Goal: Communication & Community: Connect with others

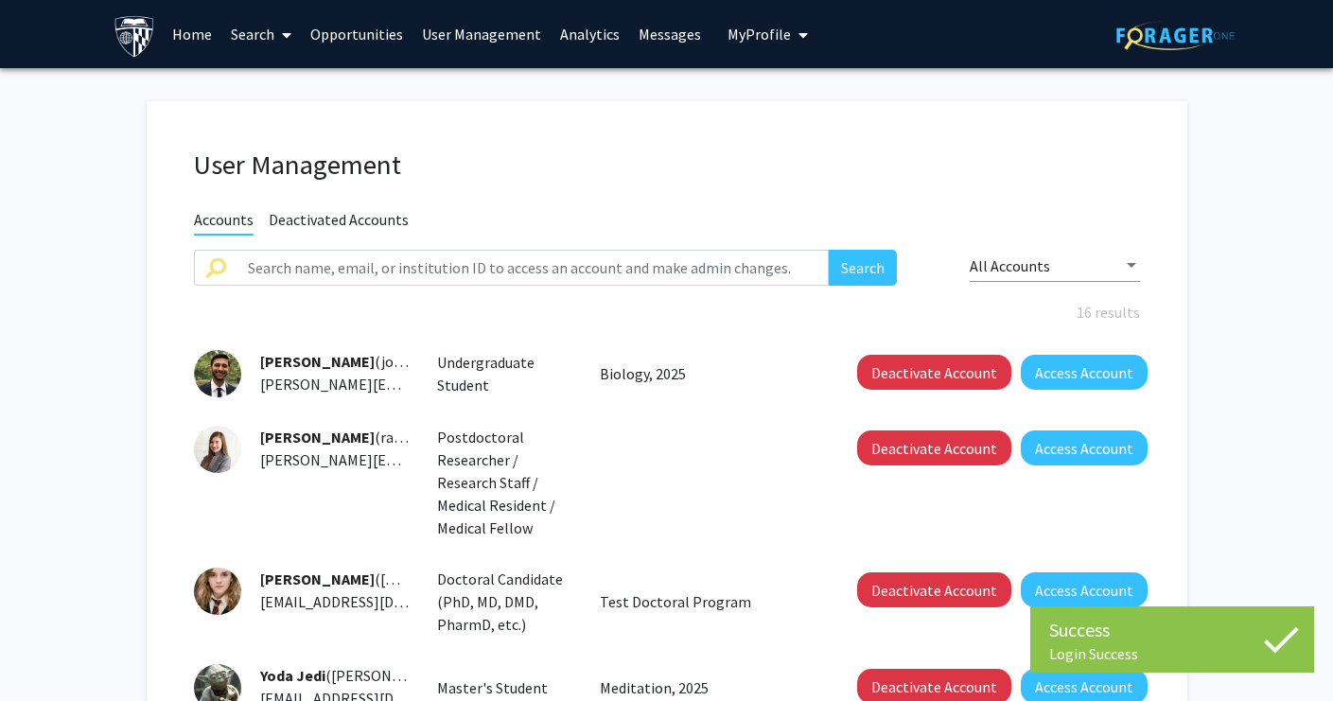
click at [477, 33] on link "User Management" at bounding box center [482, 34] width 138 height 66
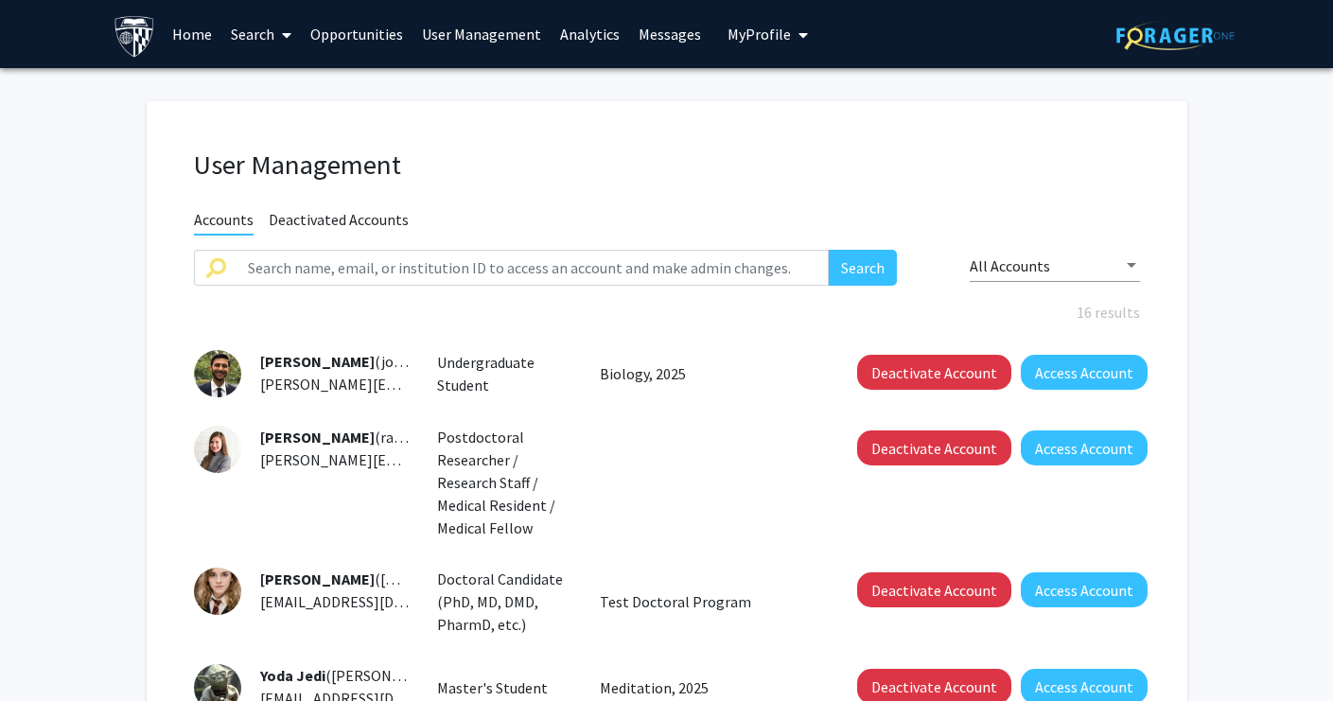
click at [351, 31] on link "Opportunities" at bounding box center [357, 34] width 112 height 66
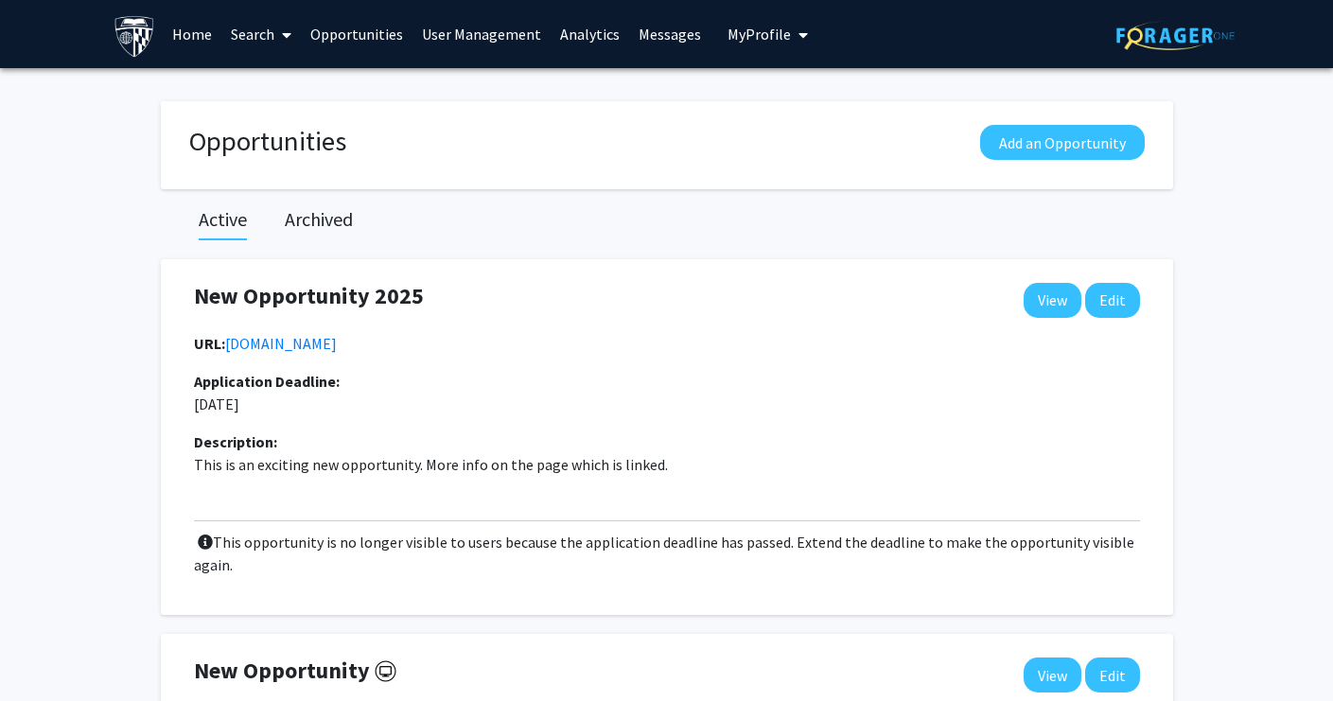
click at [180, 36] on link "Home" at bounding box center [192, 34] width 59 height 66
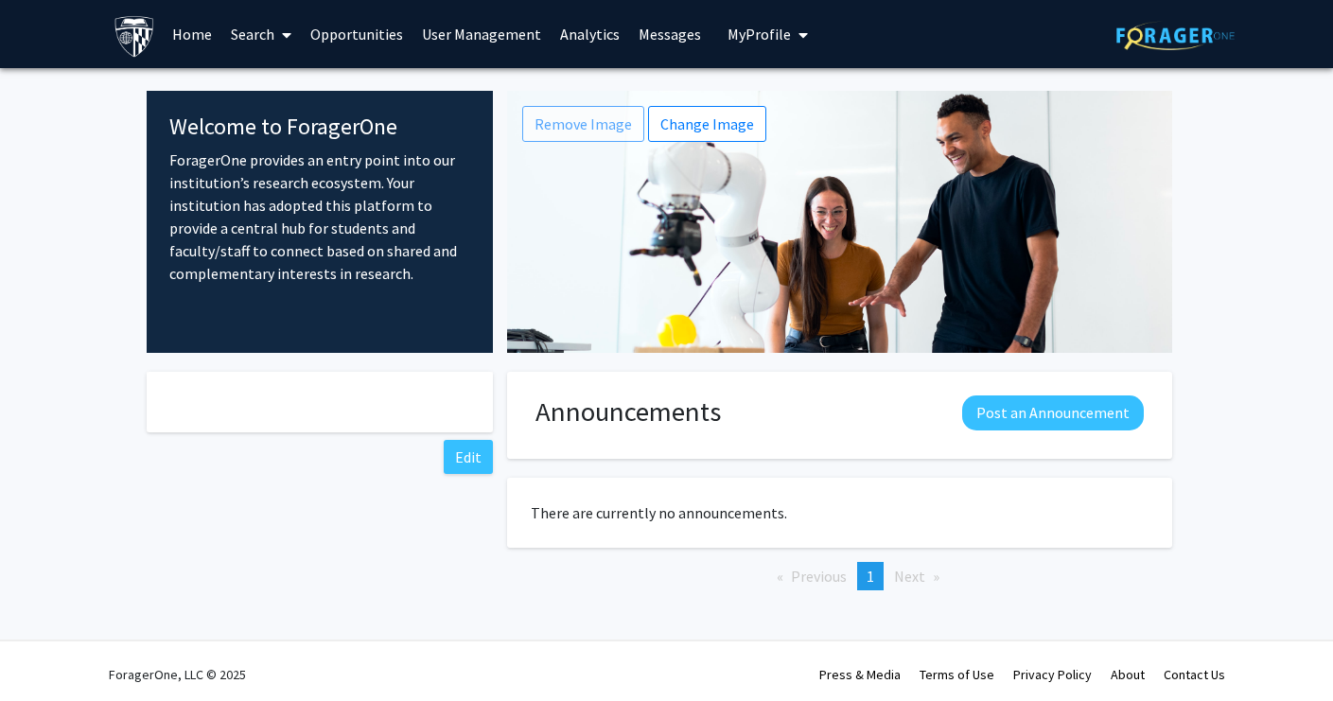
click at [339, 45] on link "Opportunities" at bounding box center [357, 34] width 112 height 66
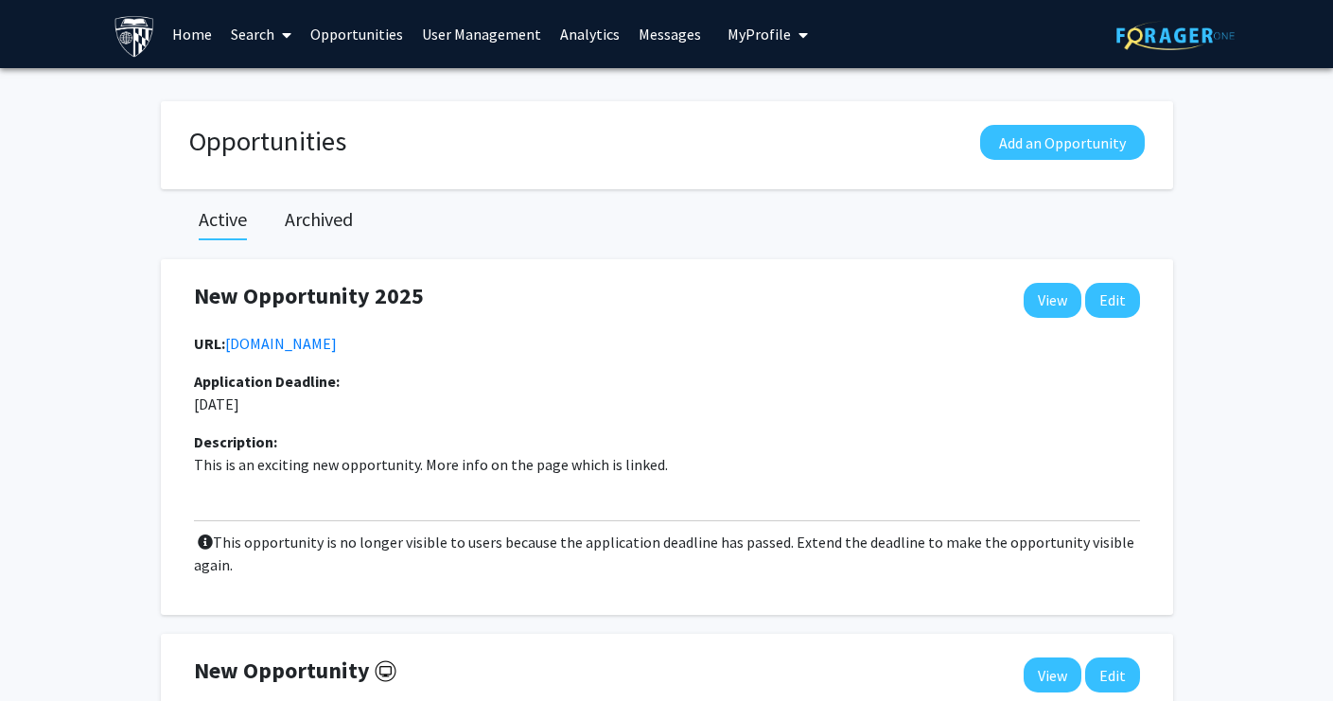
click at [473, 28] on link "User Management" at bounding box center [482, 34] width 138 height 66
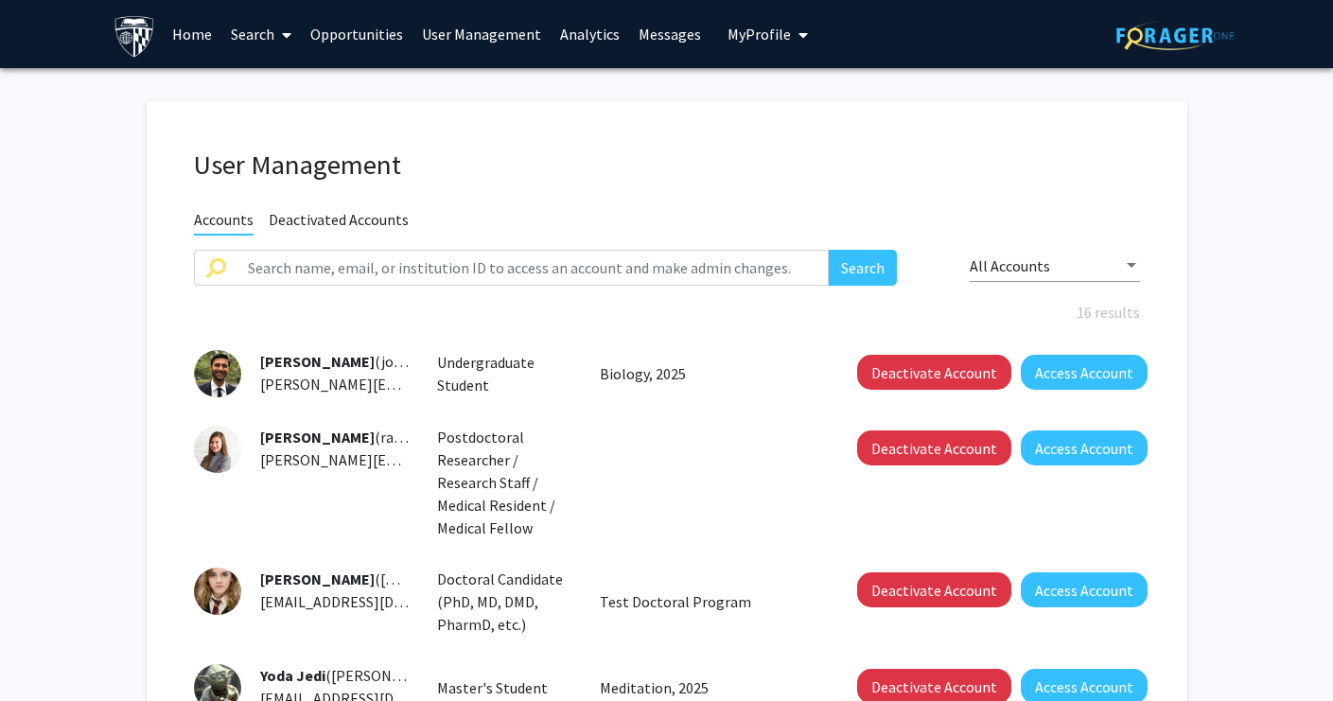
click at [386, 226] on span "Deactivated Accounts" at bounding box center [339, 222] width 140 height 24
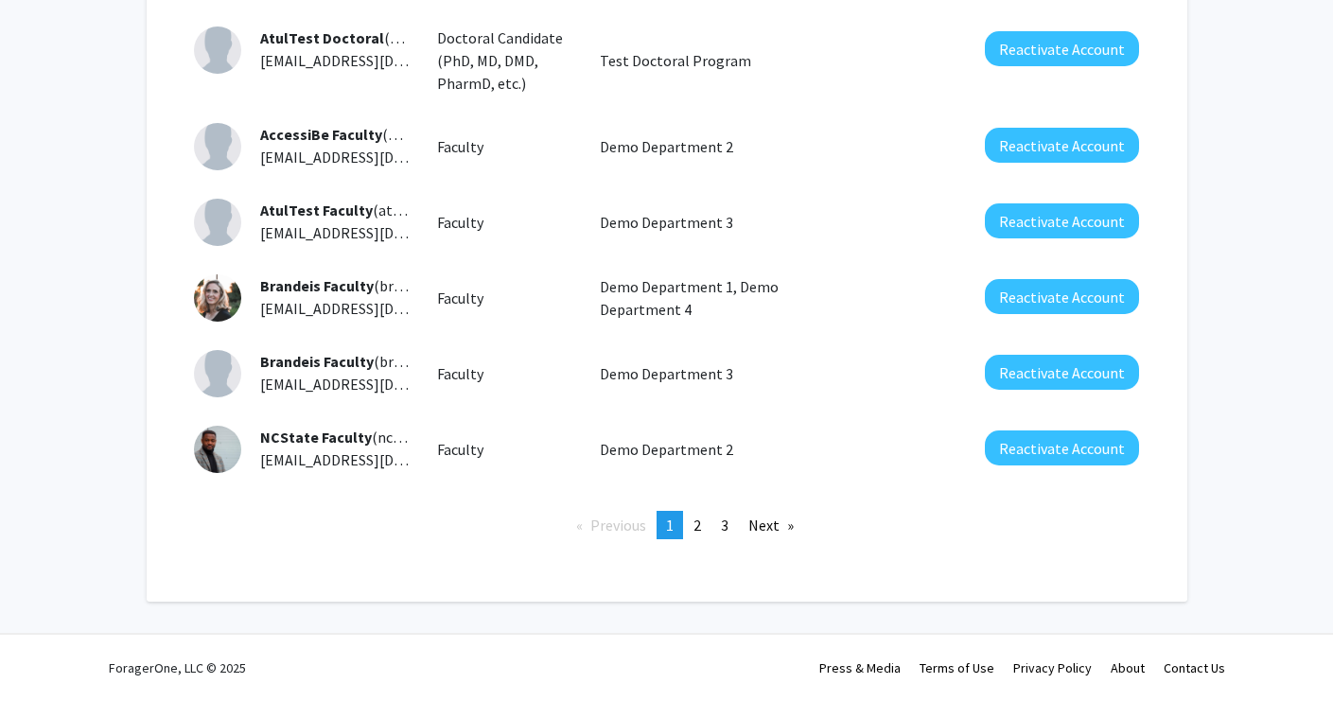
scroll to position [628, 0]
click at [723, 532] on span "3" at bounding box center [725, 525] width 8 height 19
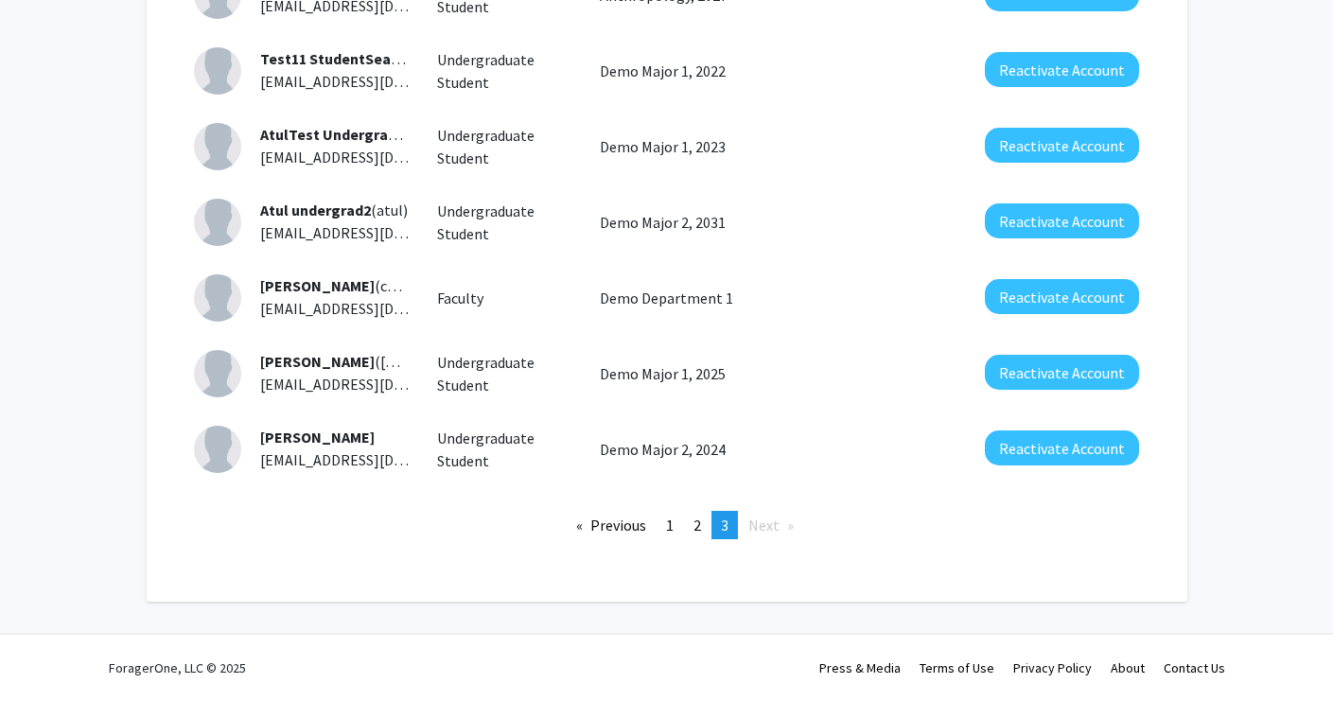
scroll to position [380, 0]
click at [695, 532] on span "2" at bounding box center [698, 525] width 8 height 19
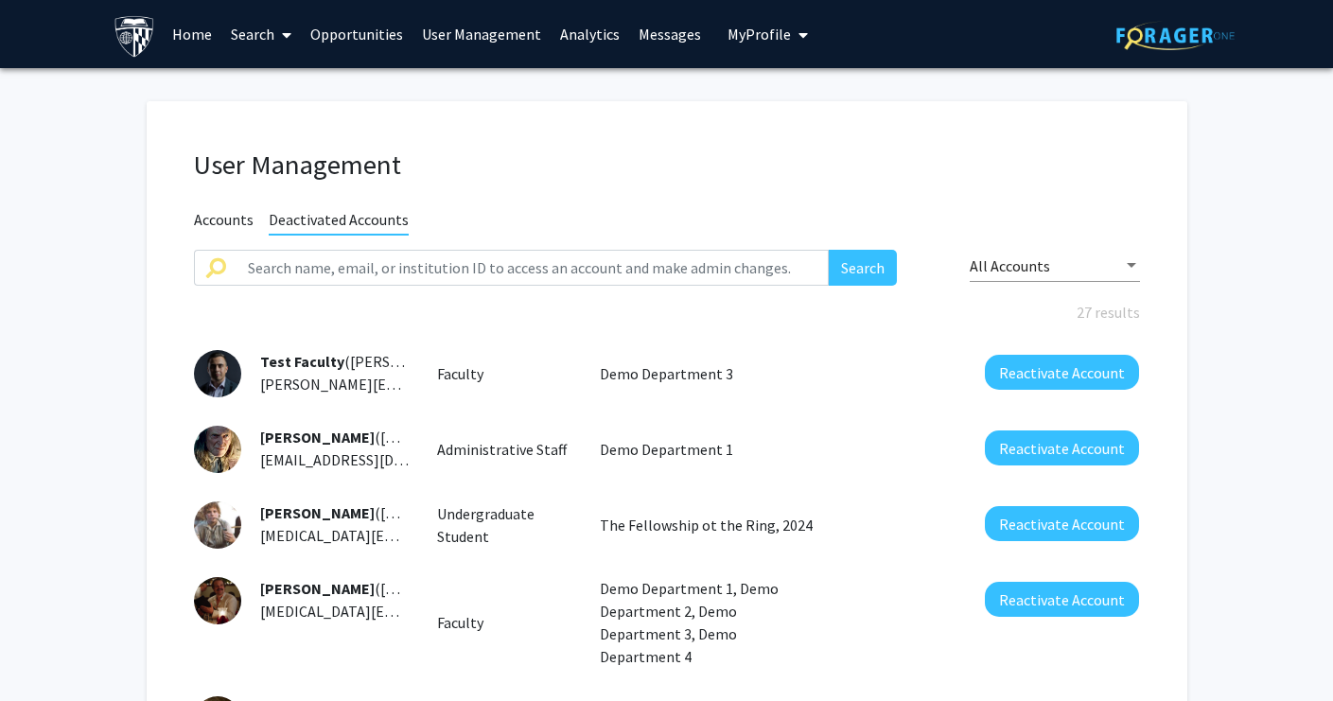
click at [487, 34] on link "User Management" at bounding box center [482, 34] width 138 height 66
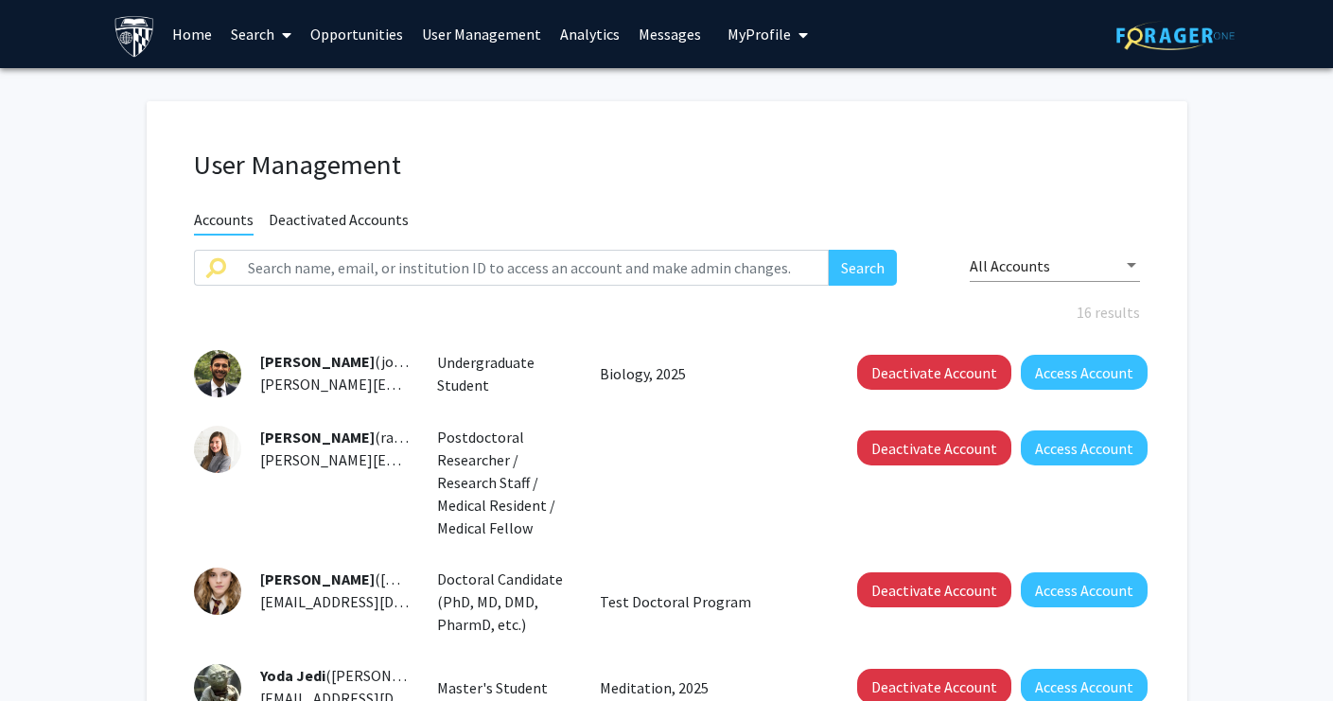
click at [588, 41] on link "Analytics" at bounding box center [590, 34] width 79 height 66
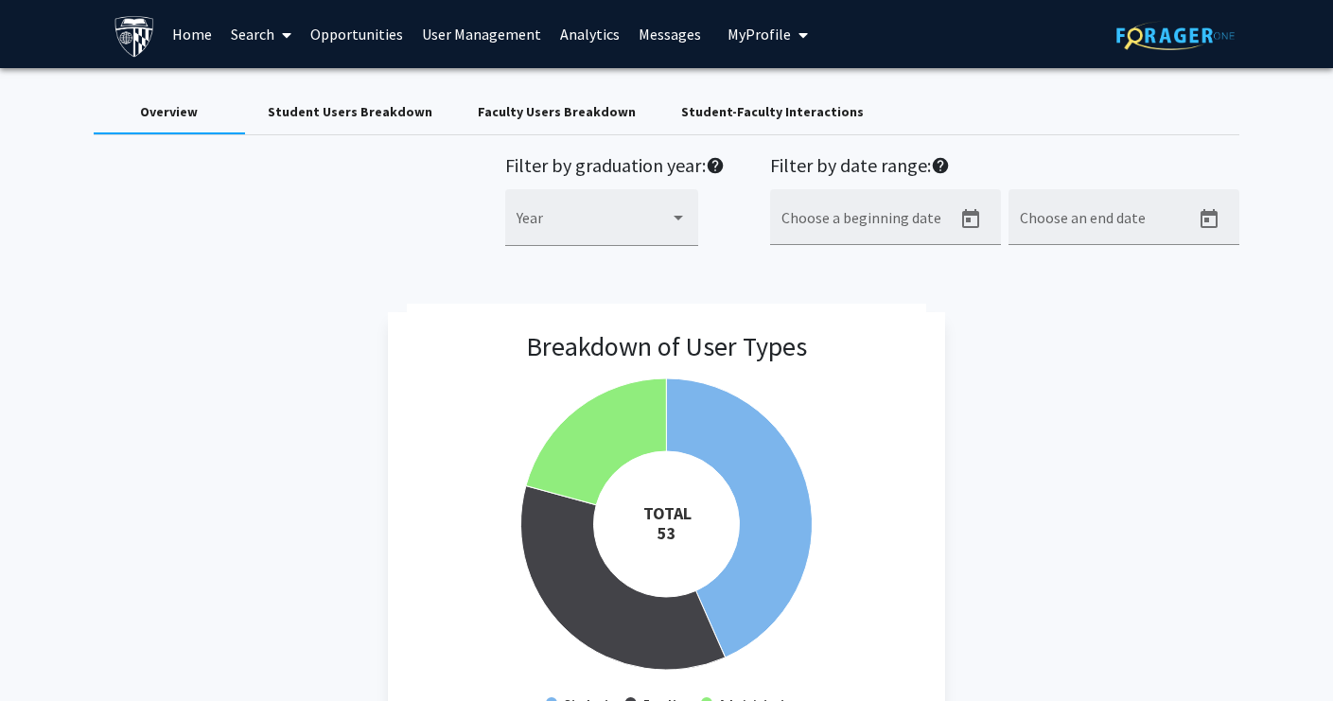
click at [448, 38] on link "User Management" at bounding box center [482, 34] width 138 height 66
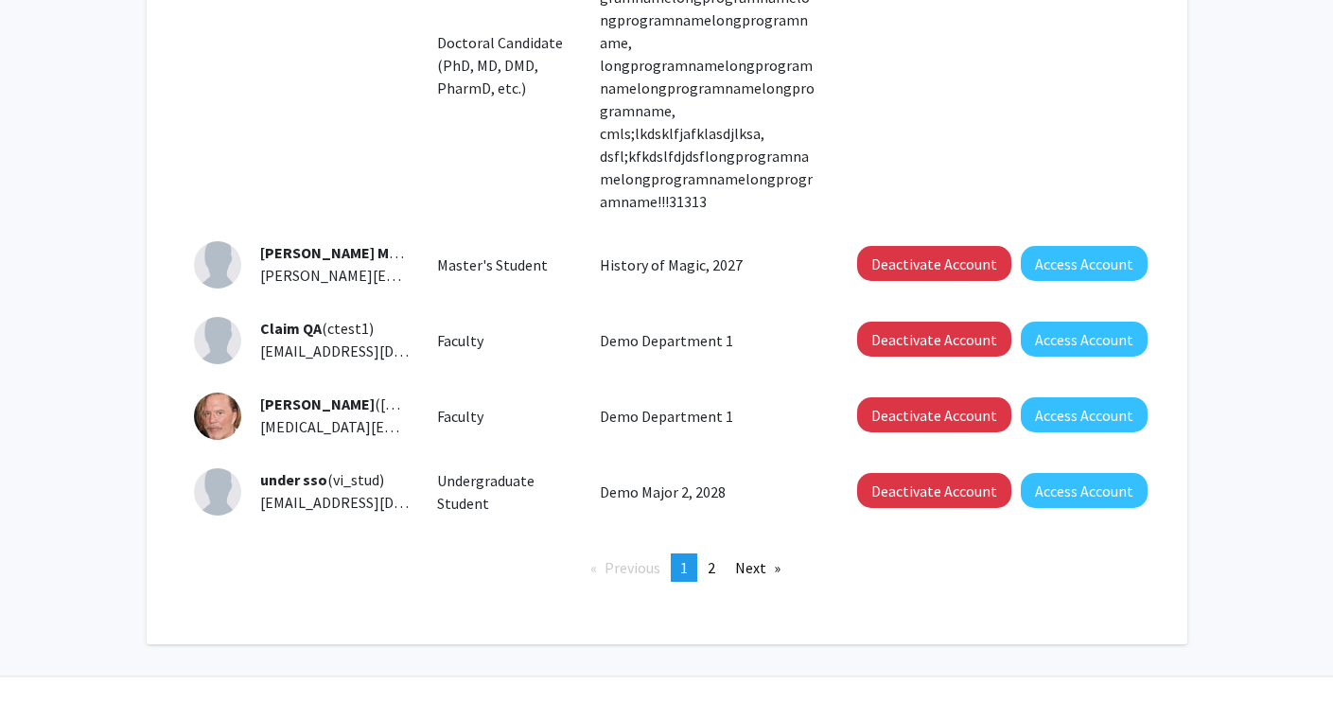
scroll to position [918, 0]
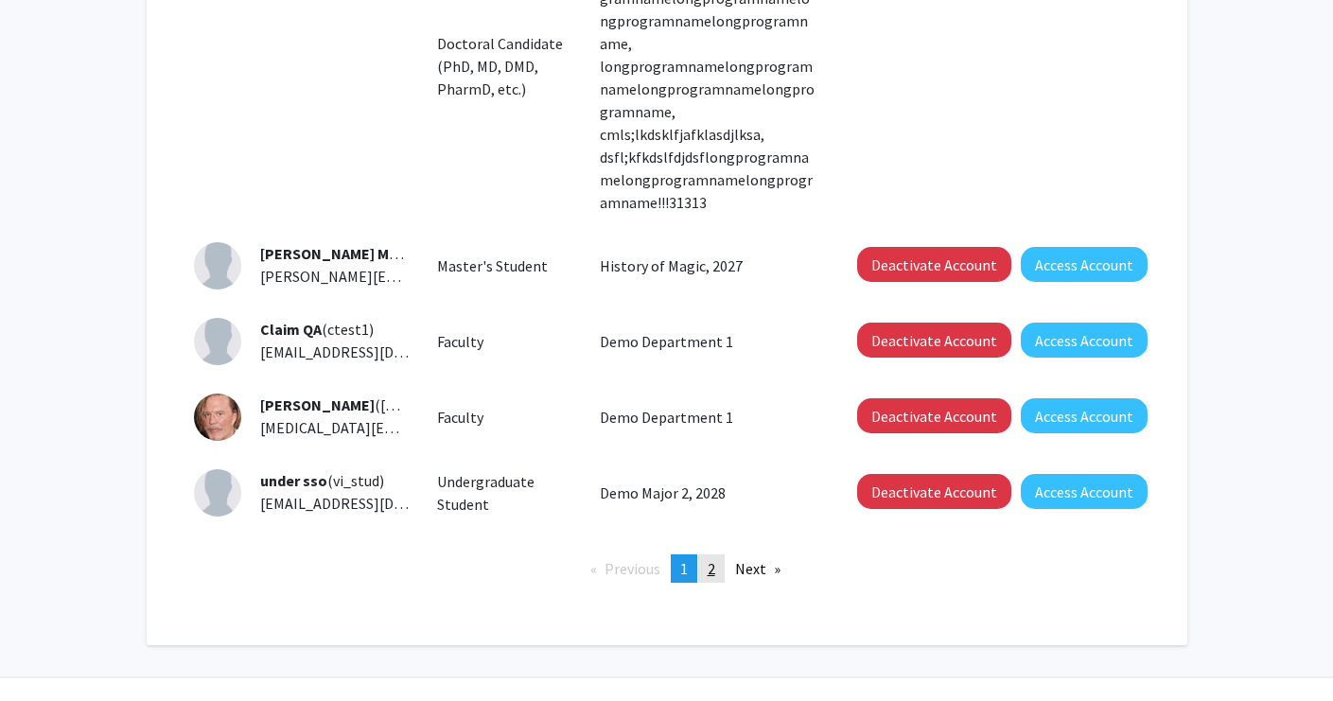
click at [710, 559] on span "2" at bounding box center [712, 568] width 8 height 19
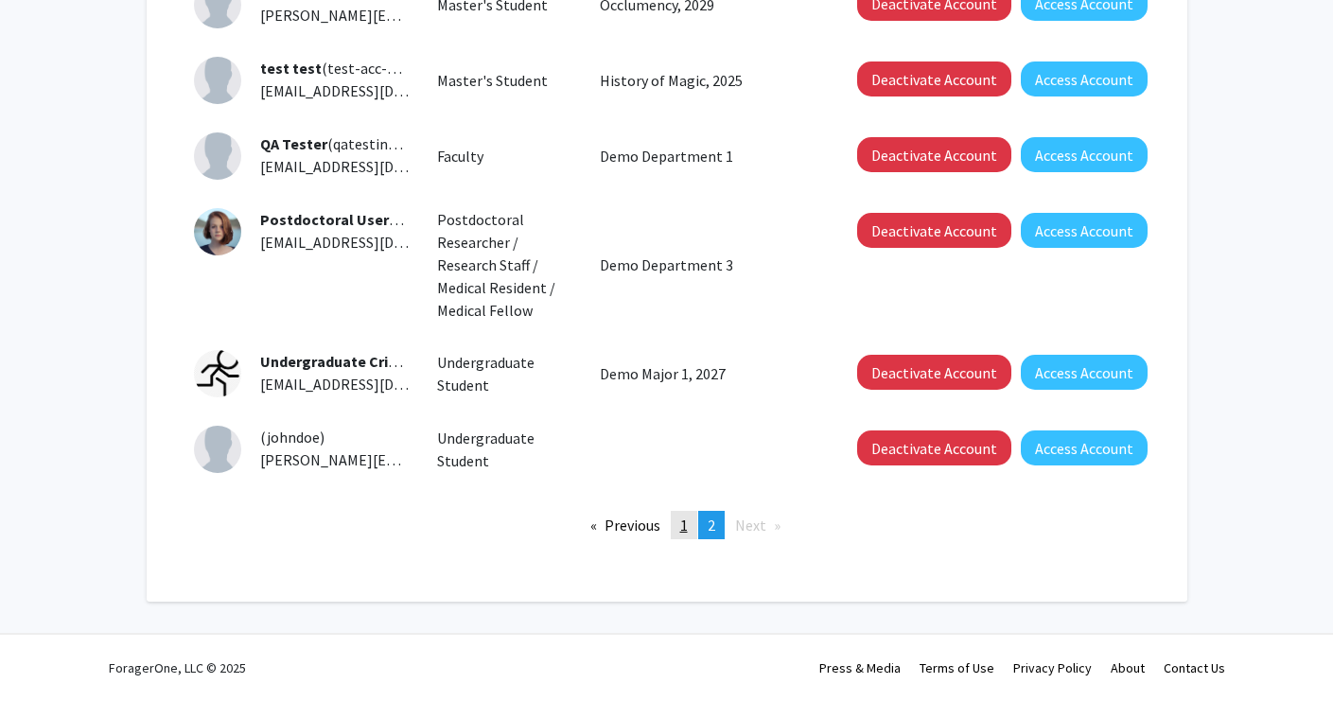
scroll to position [371, 0]
click at [687, 529] on span "1" at bounding box center [684, 525] width 8 height 19
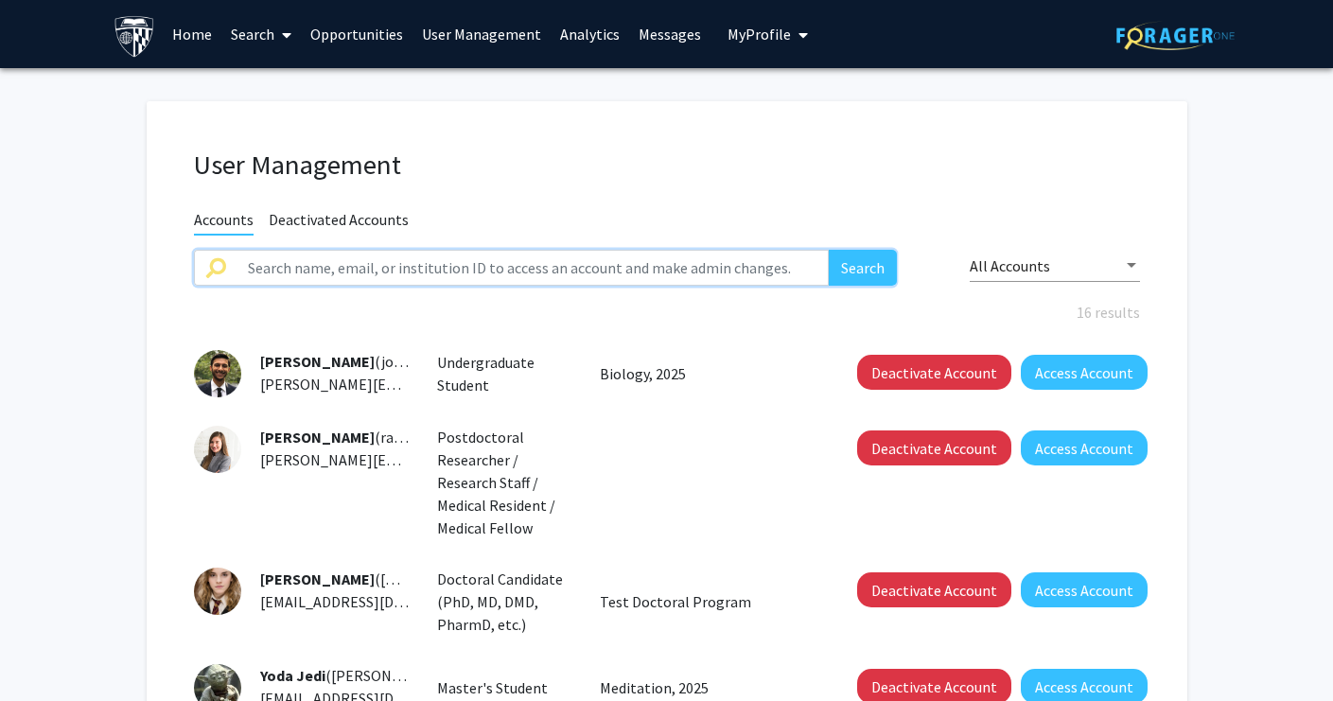
click at [412, 277] on input "text" at bounding box center [533, 268] width 593 height 36
click at [863, 270] on button "Search" at bounding box center [863, 268] width 68 height 36
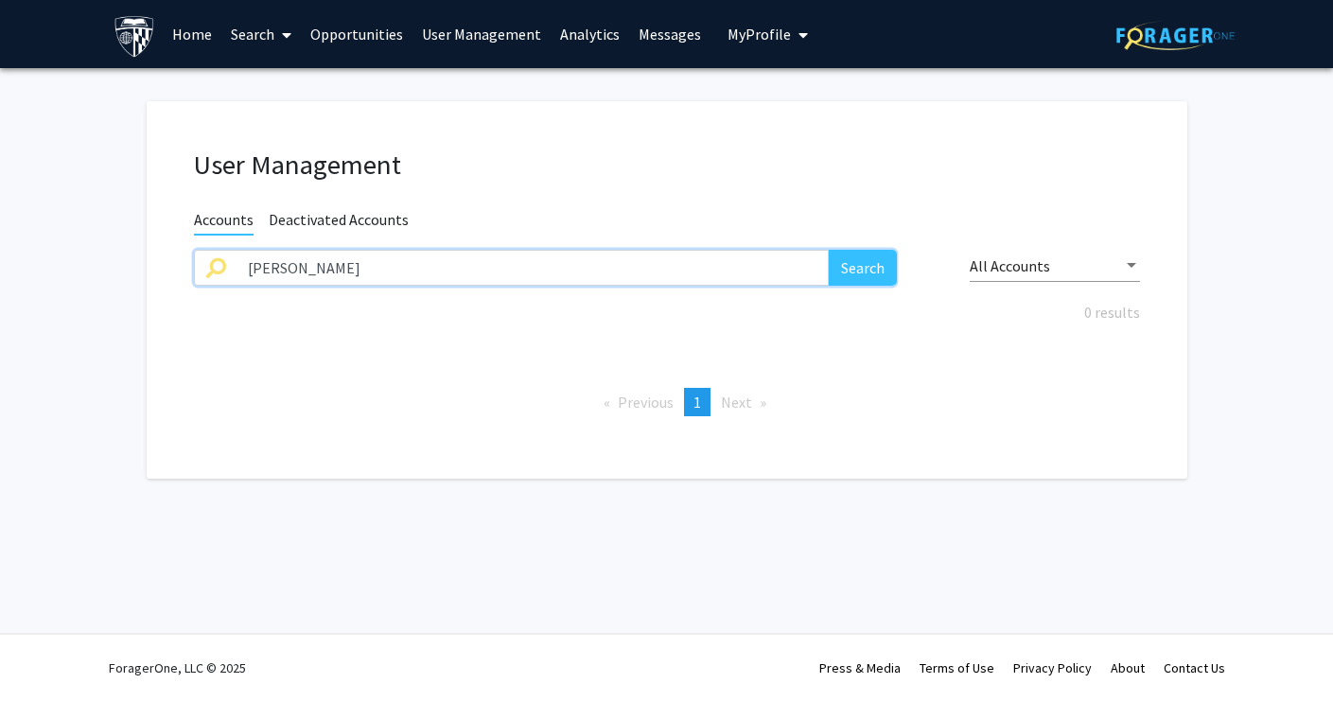
type input "[PERSON_NAME]"
drag, startPoint x: 460, startPoint y: 5, endPoint x: 349, endPoint y: 42, distance: 116.7
click at [349, 42] on link "Opportunities" at bounding box center [357, 34] width 112 height 66
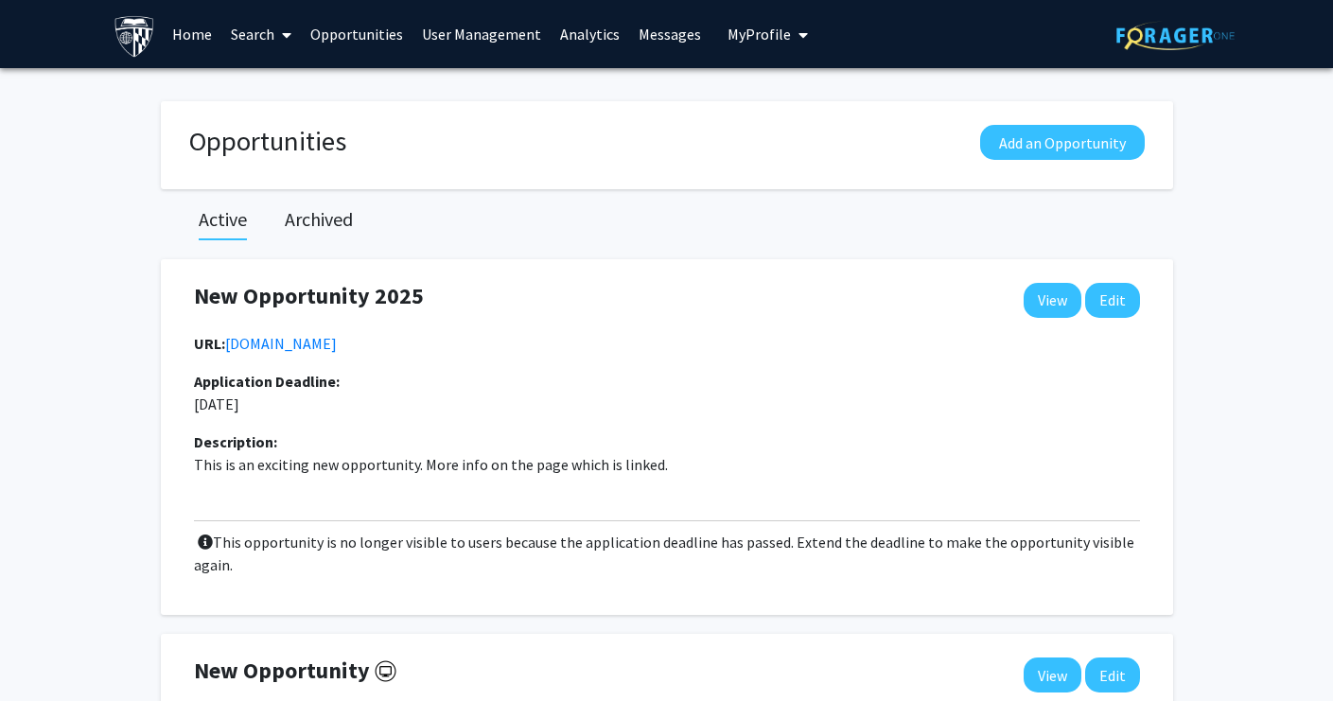
click at [464, 47] on link "User Management" at bounding box center [482, 34] width 138 height 66
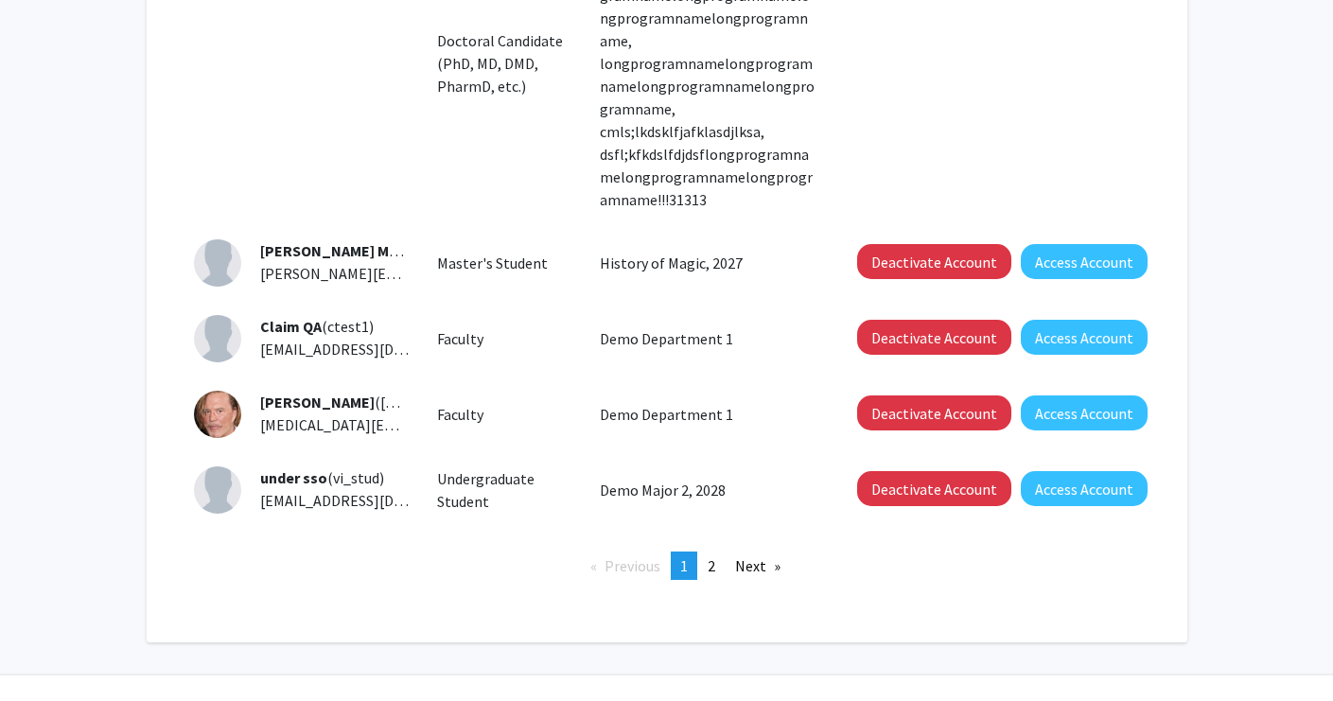
scroll to position [920, 0]
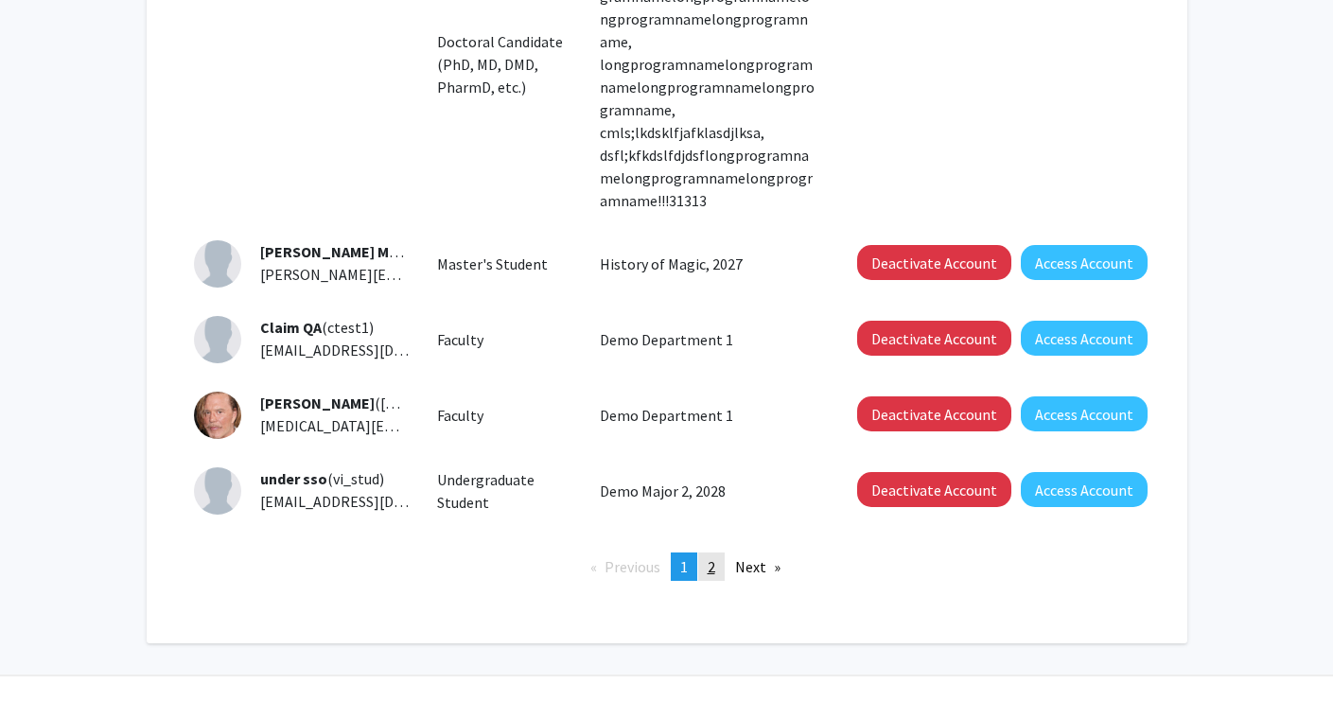
click at [708, 557] on span "2" at bounding box center [712, 566] width 8 height 19
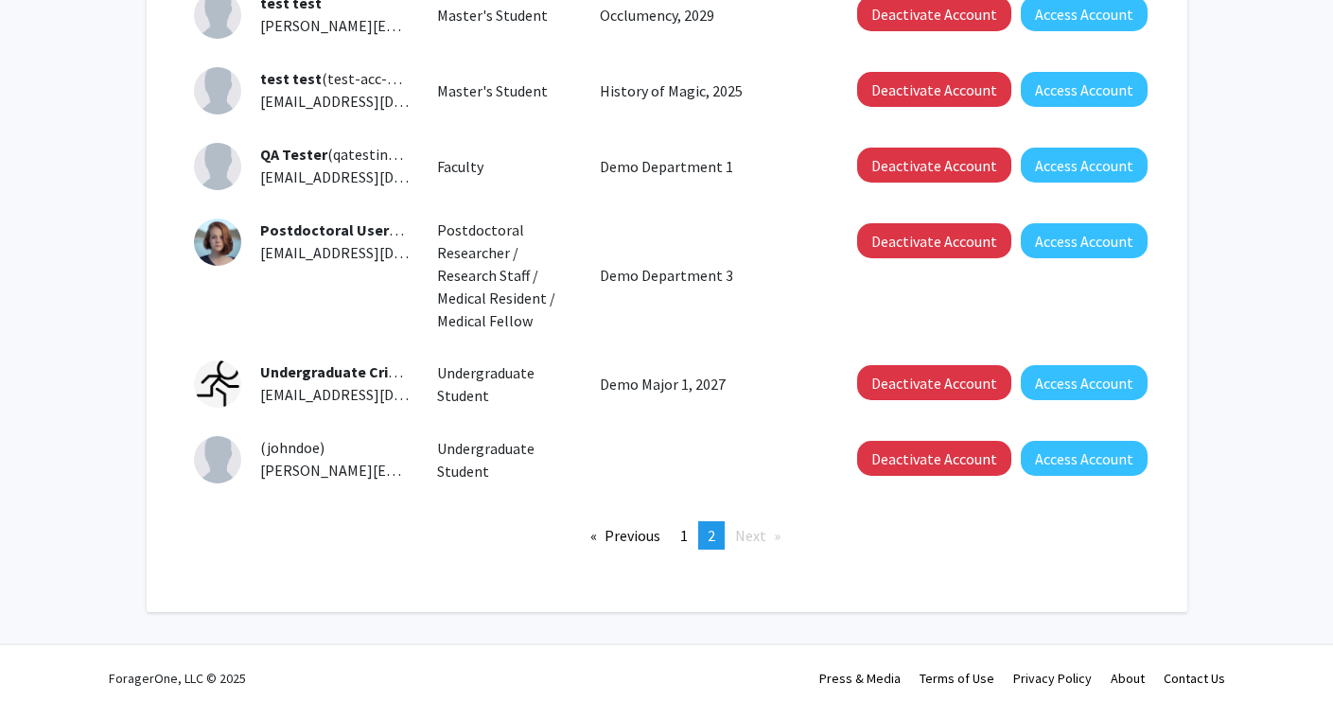
scroll to position [355, 0]
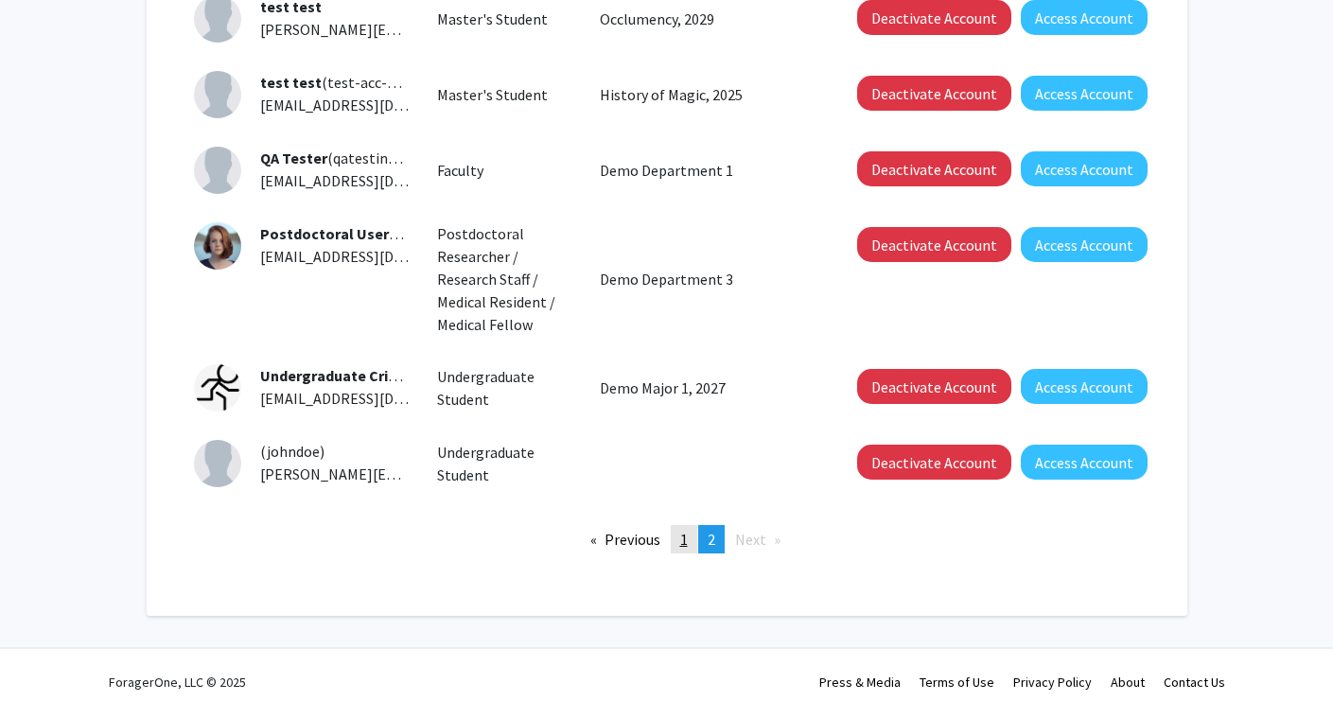
click at [679, 538] on link "page 1" at bounding box center [684, 539] width 26 height 28
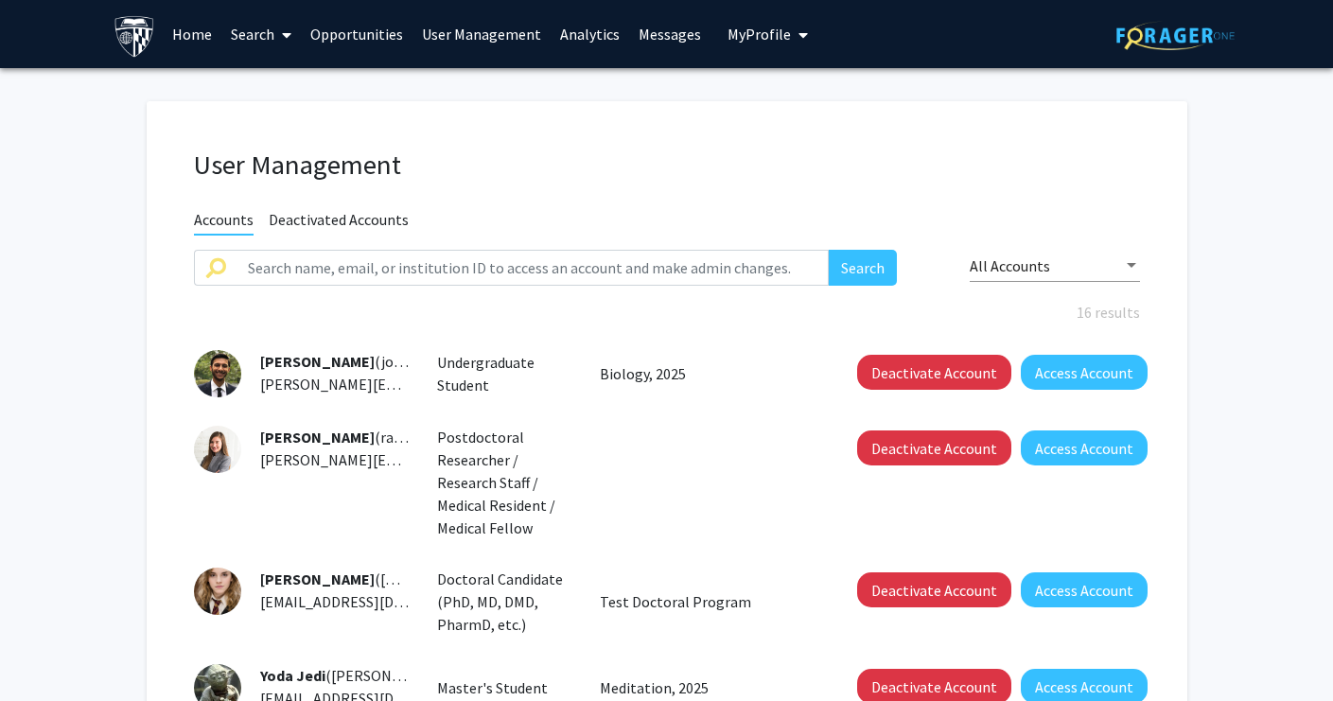
click at [366, 215] on span "Deactivated Accounts" at bounding box center [339, 222] width 140 height 24
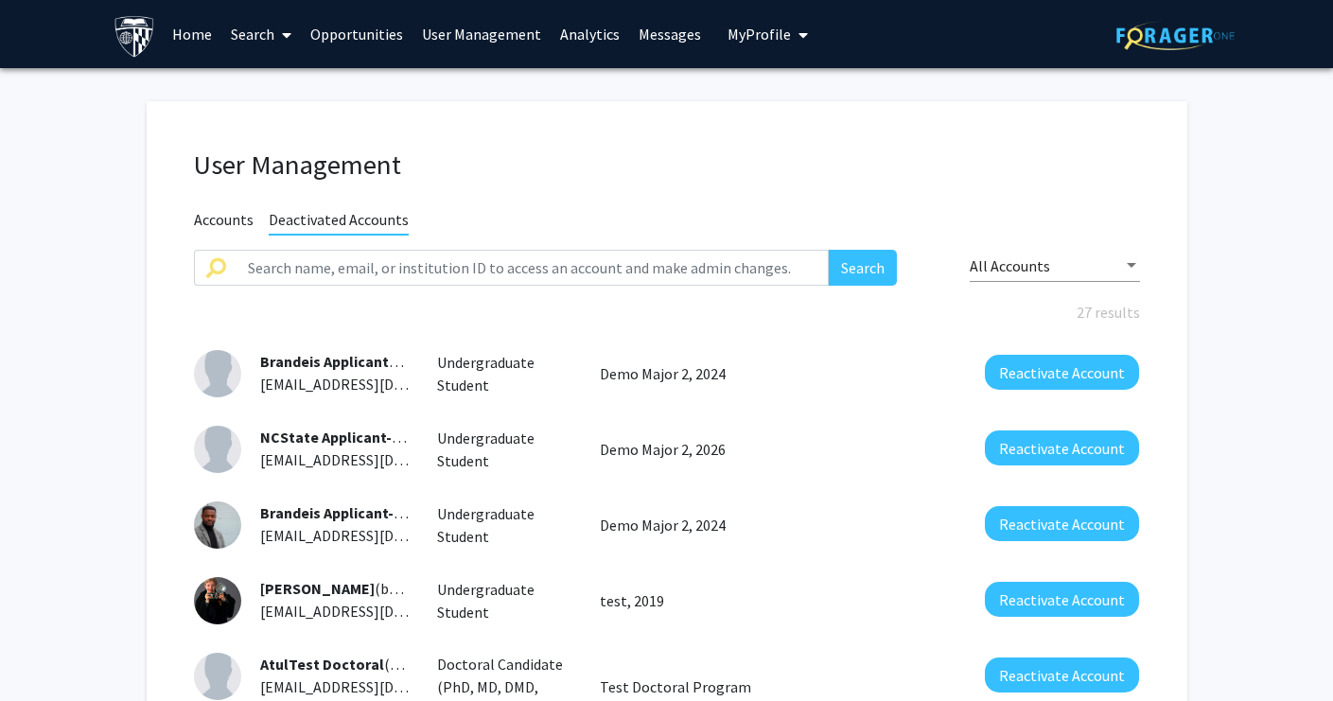
click at [206, 221] on span "Accounts" at bounding box center [224, 222] width 60 height 24
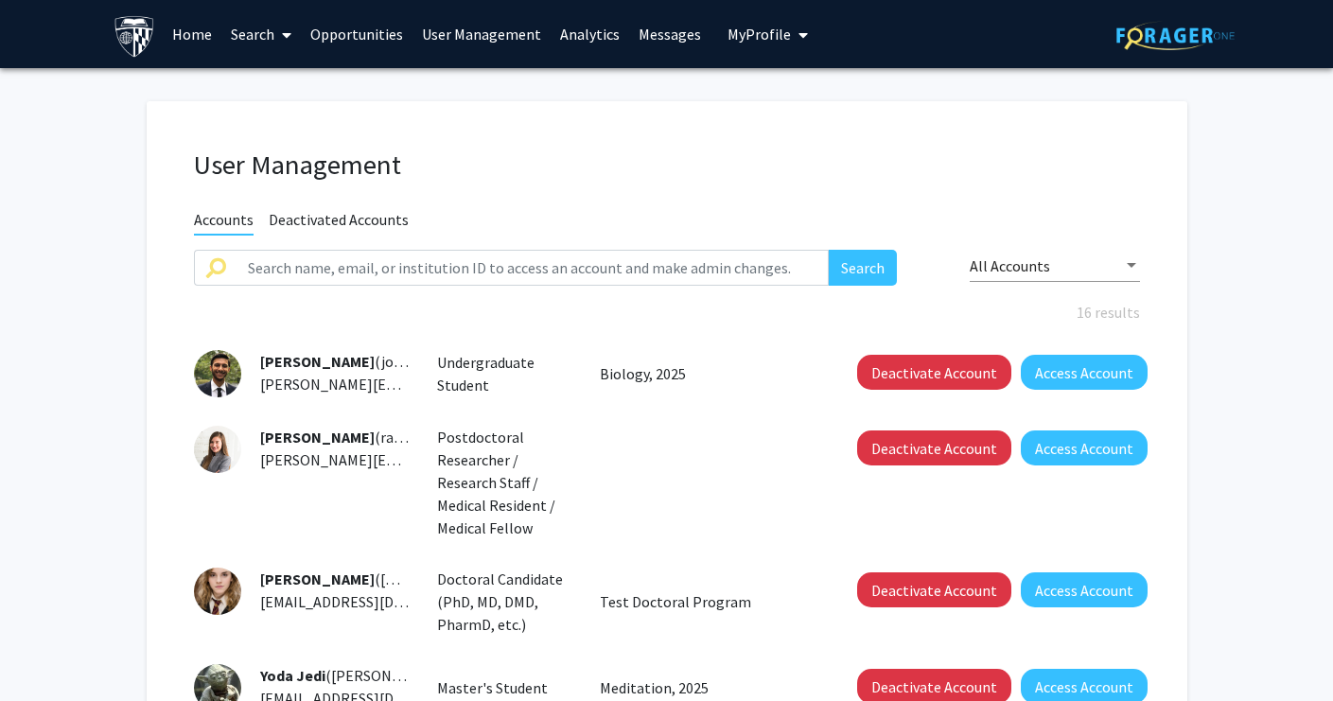
click at [360, 232] on span "Deactivated Accounts" at bounding box center [339, 222] width 140 height 24
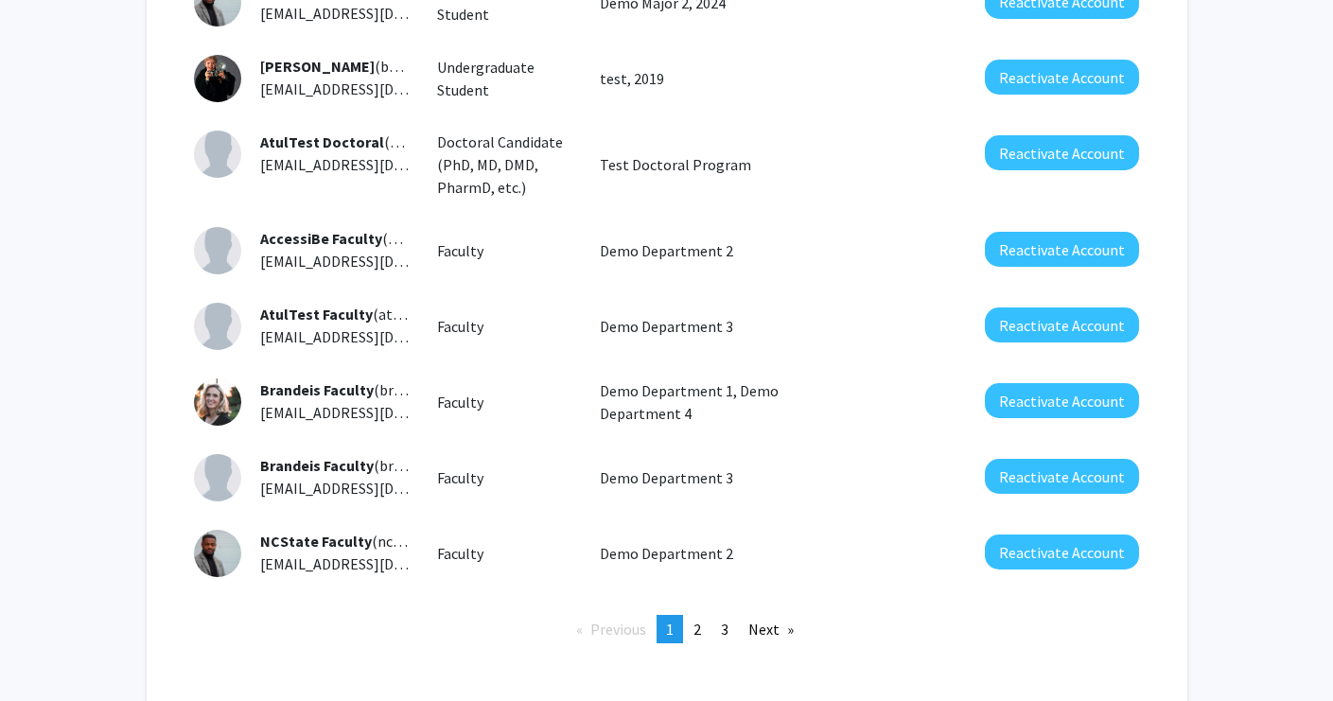
scroll to position [536, 0]
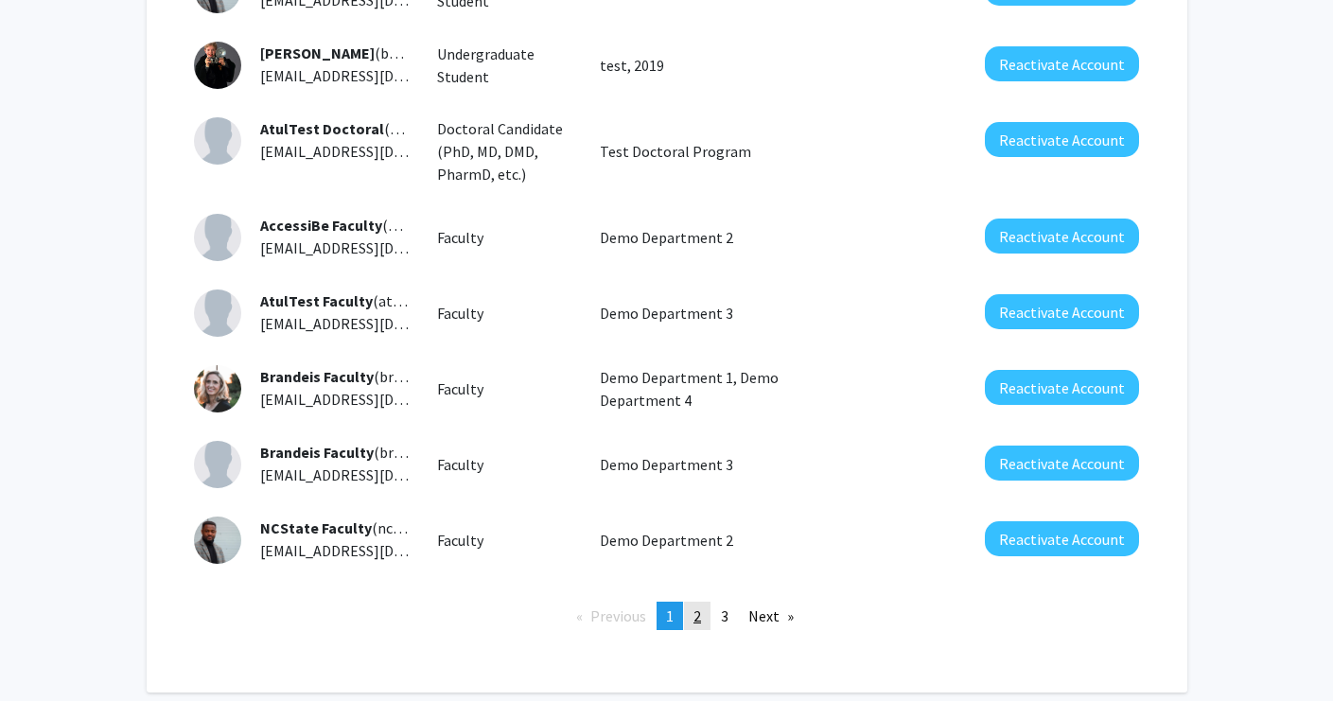
click at [697, 609] on span "2" at bounding box center [698, 616] width 8 height 19
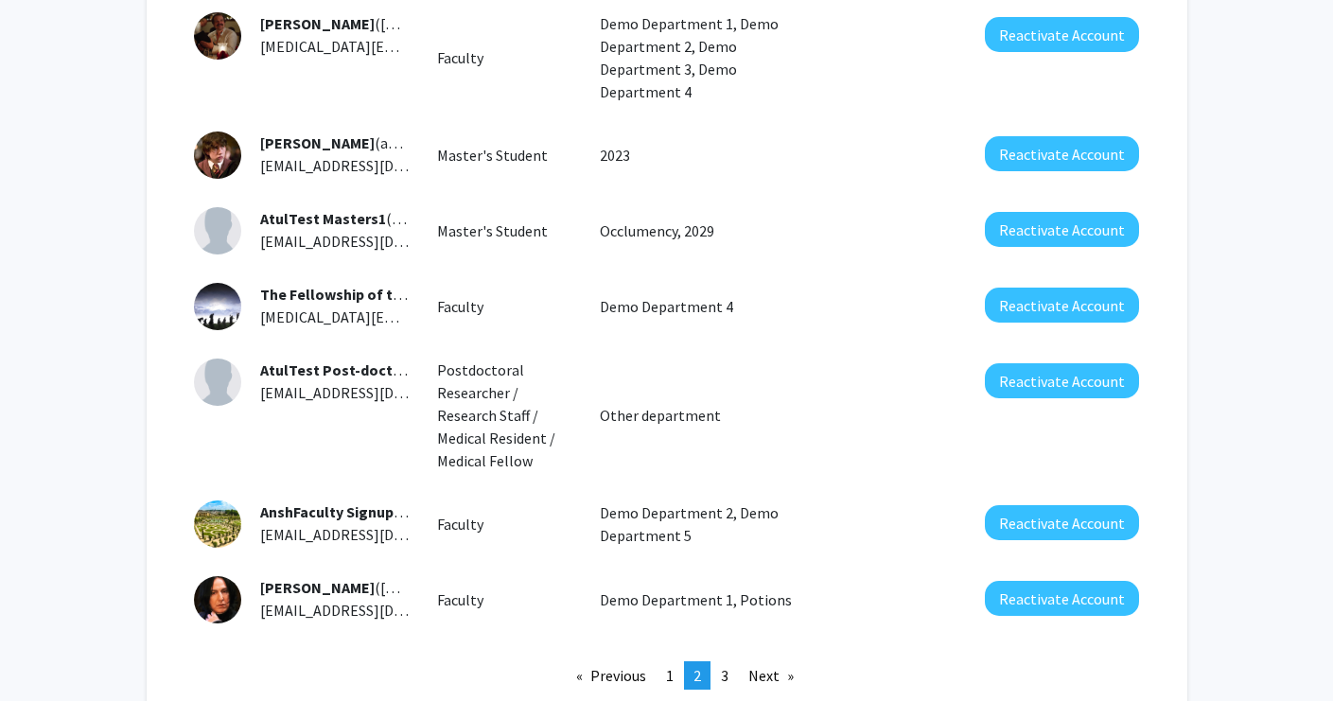
scroll to position [570, 0]
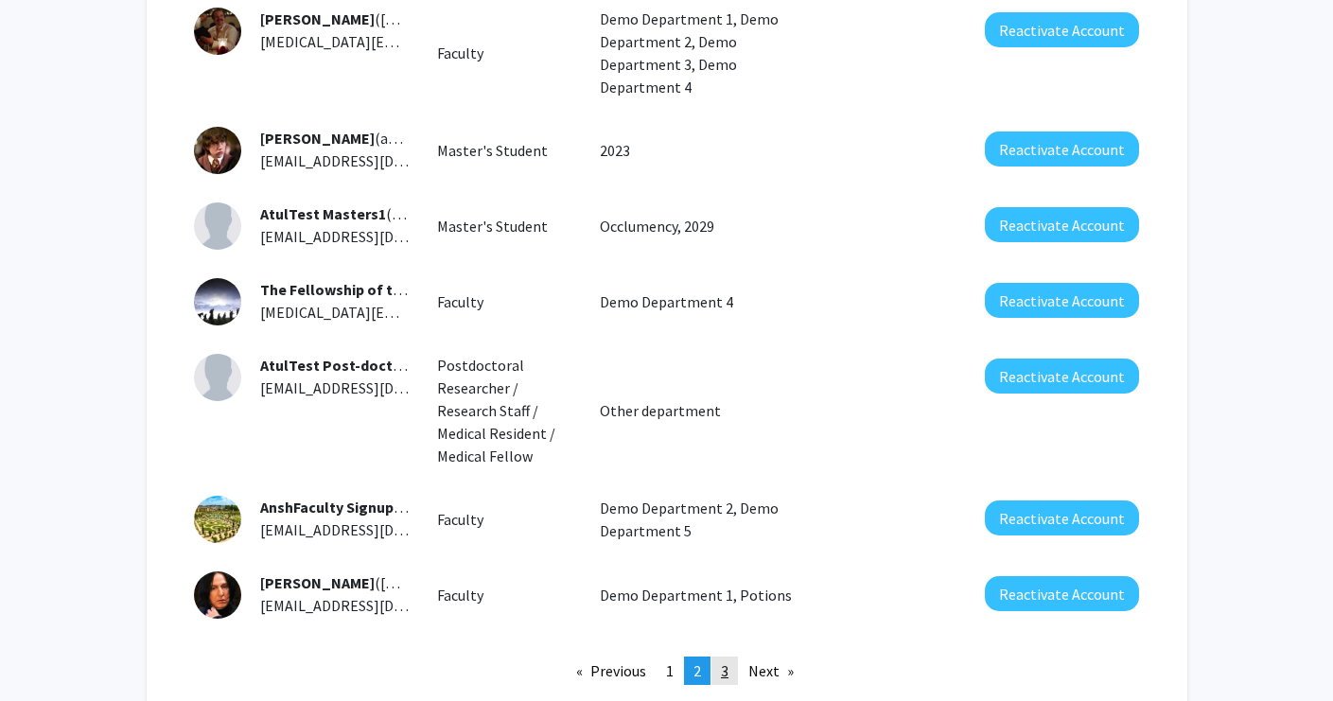
click at [730, 657] on link "page 3" at bounding box center [725, 671] width 26 height 28
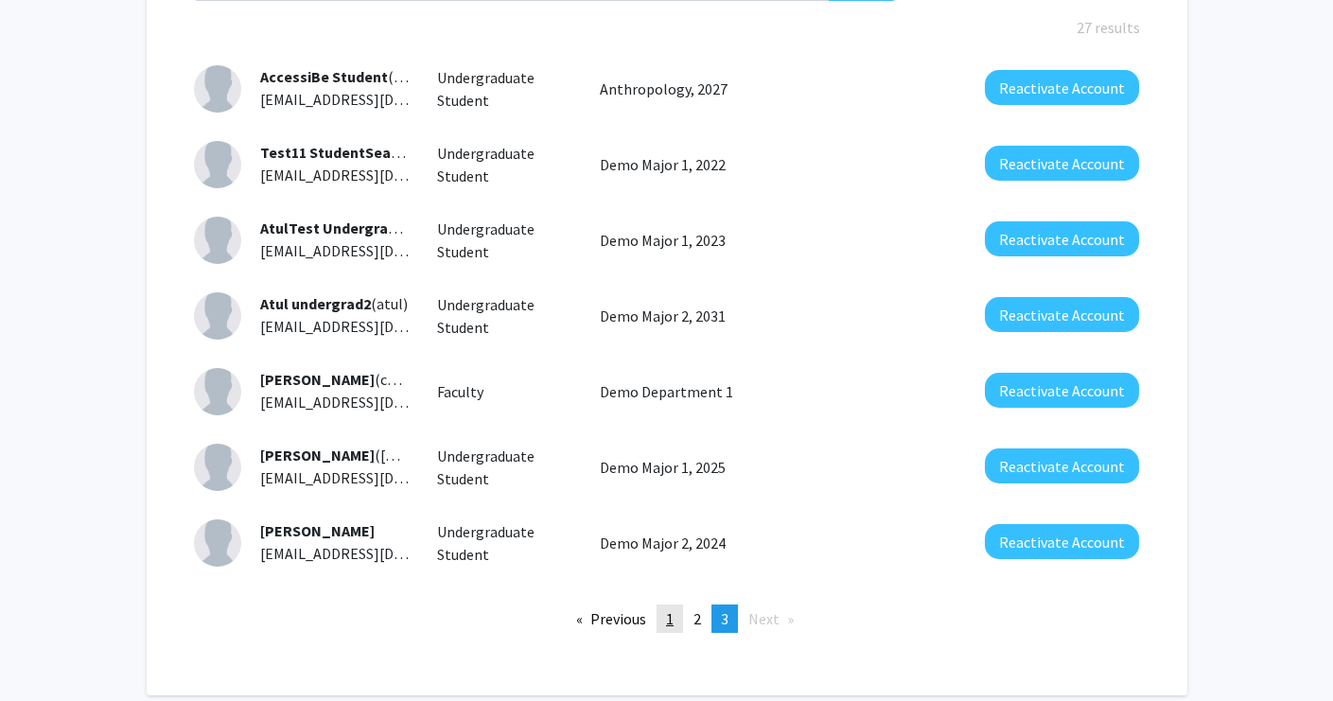
scroll to position [286, 0]
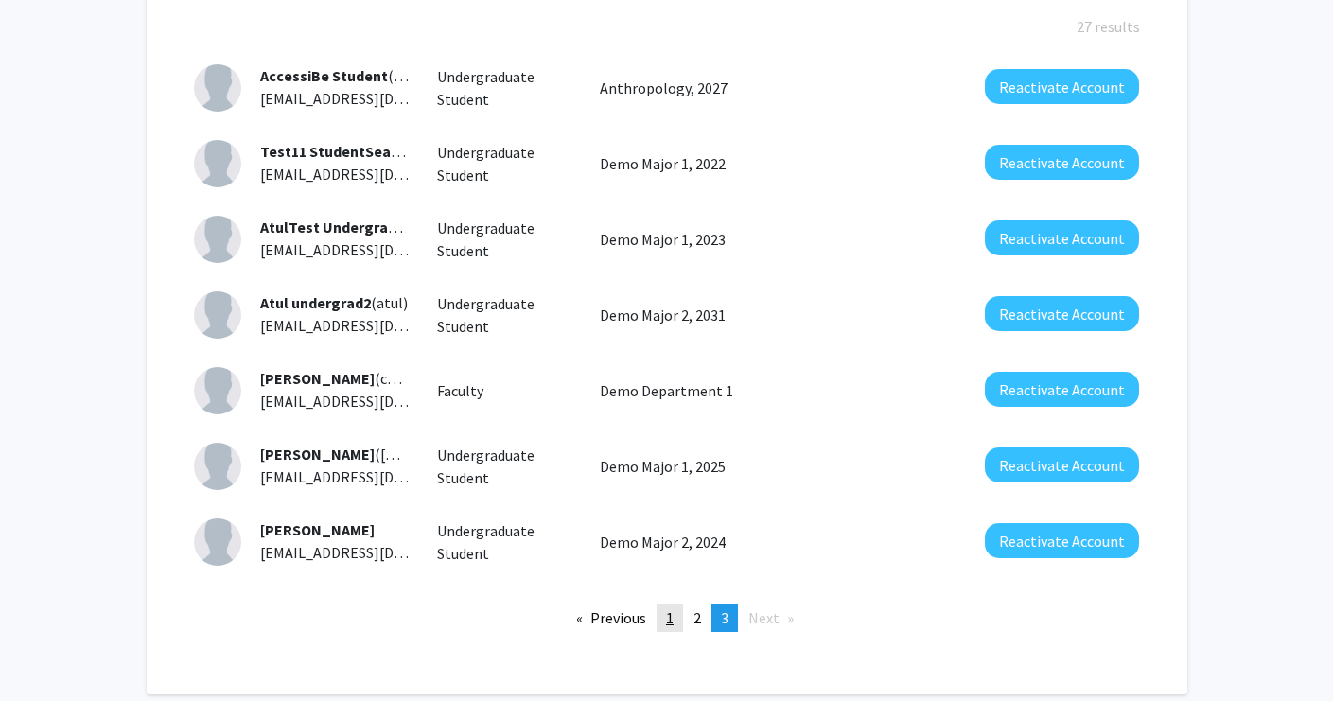
click at [671, 618] on span "1" at bounding box center [670, 618] width 8 height 19
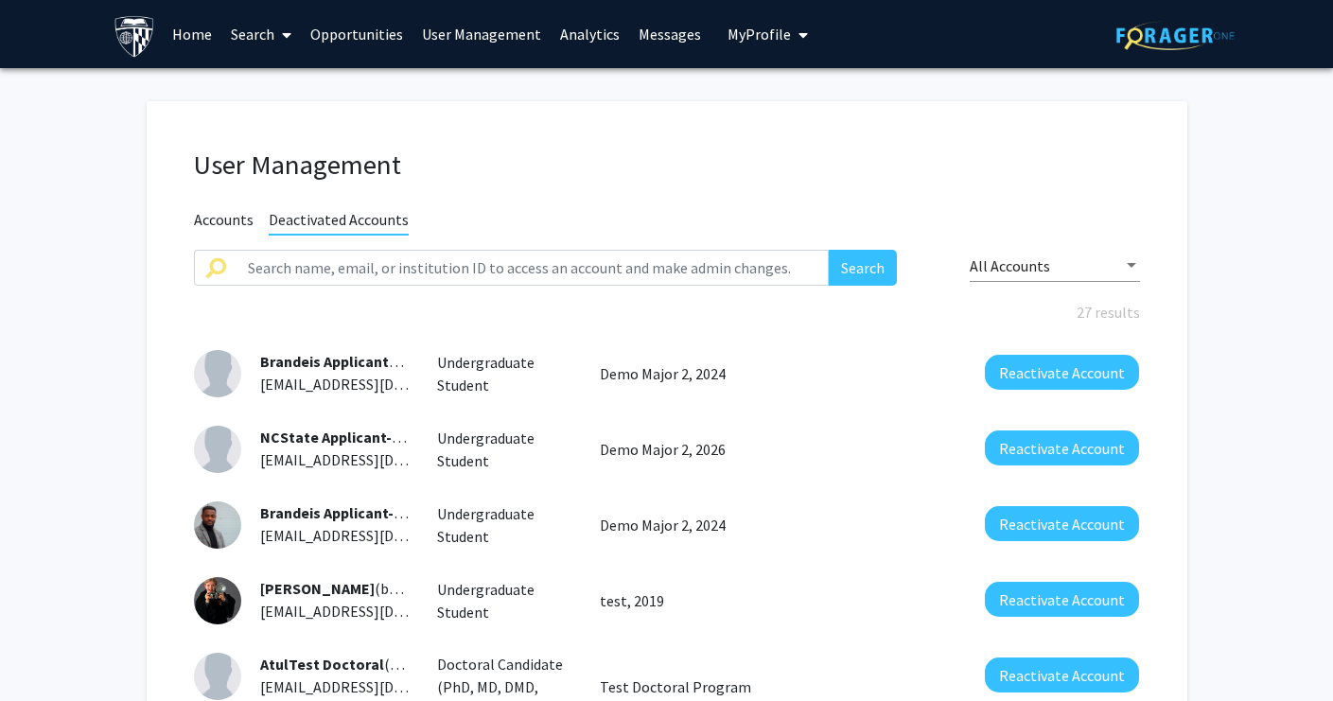
click at [586, 32] on link "Analytics" at bounding box center [590, 34] width 79 height 66
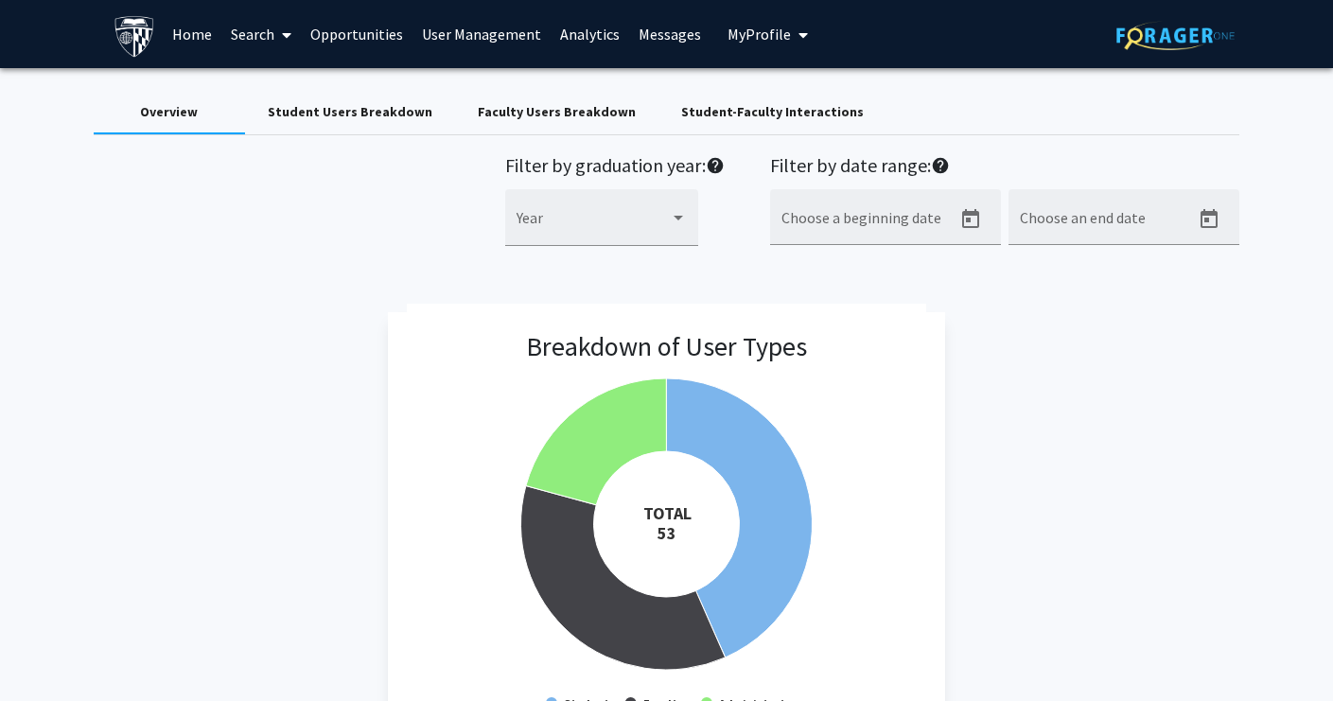
click at [697, 106] on div "Student-Faculty Interactions" at bounding box center [772, 112] width 183 height 20
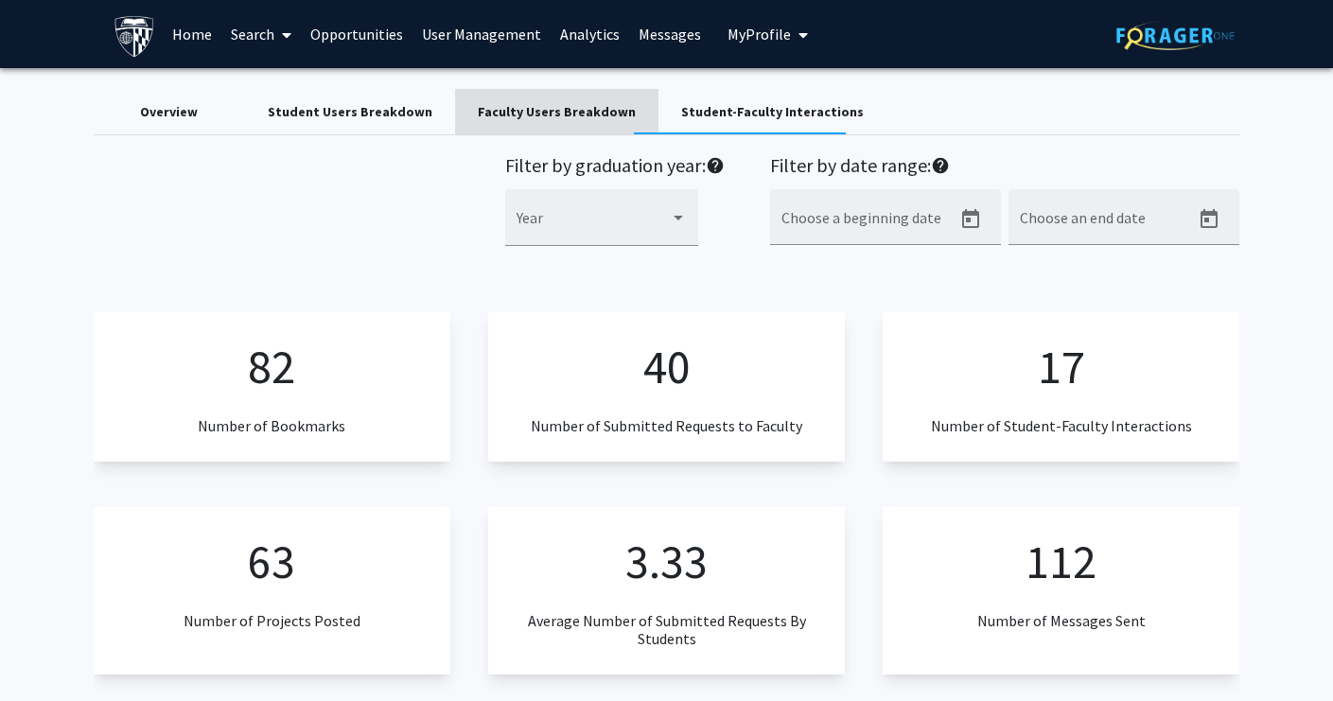
click at [565, 127] on div "Faculty Users Breakdown" at bounding box center [556, 111] width 203 height 45
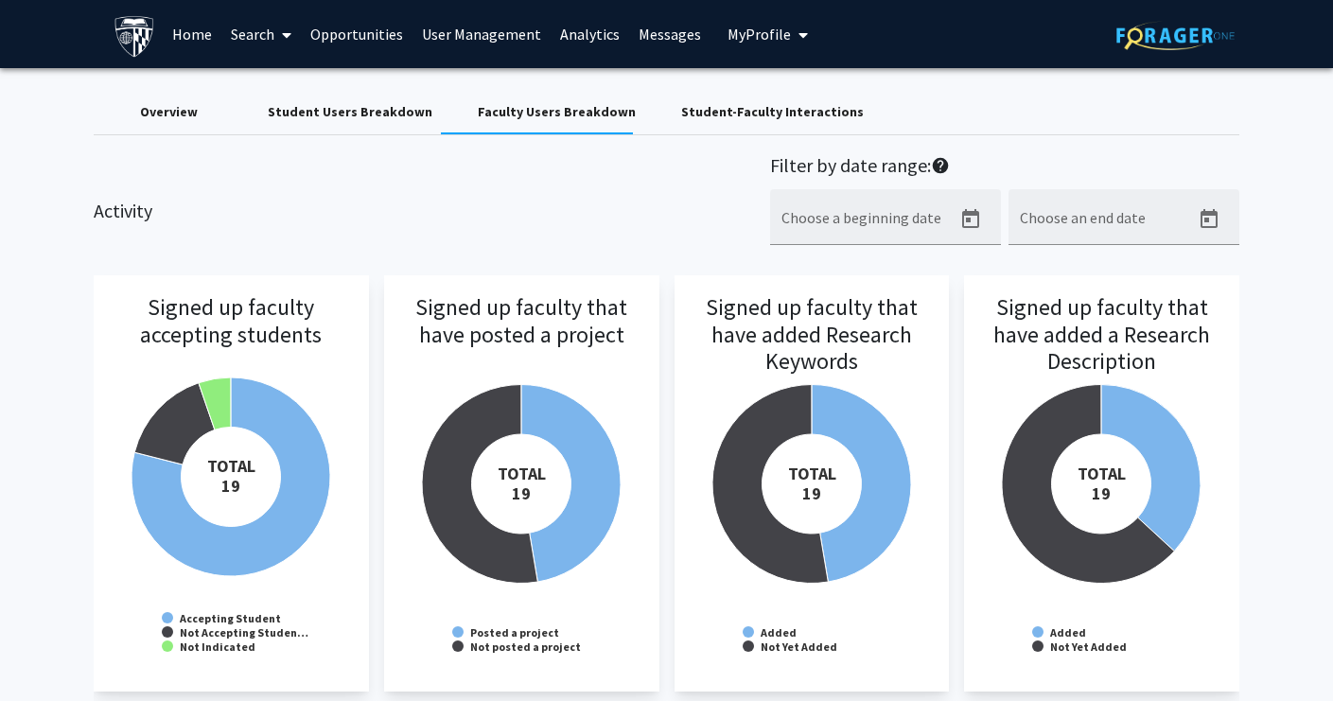
click at [395, 122] on div "Student Users Breakdown" at bounding box center [350, 112] width 165 height 20
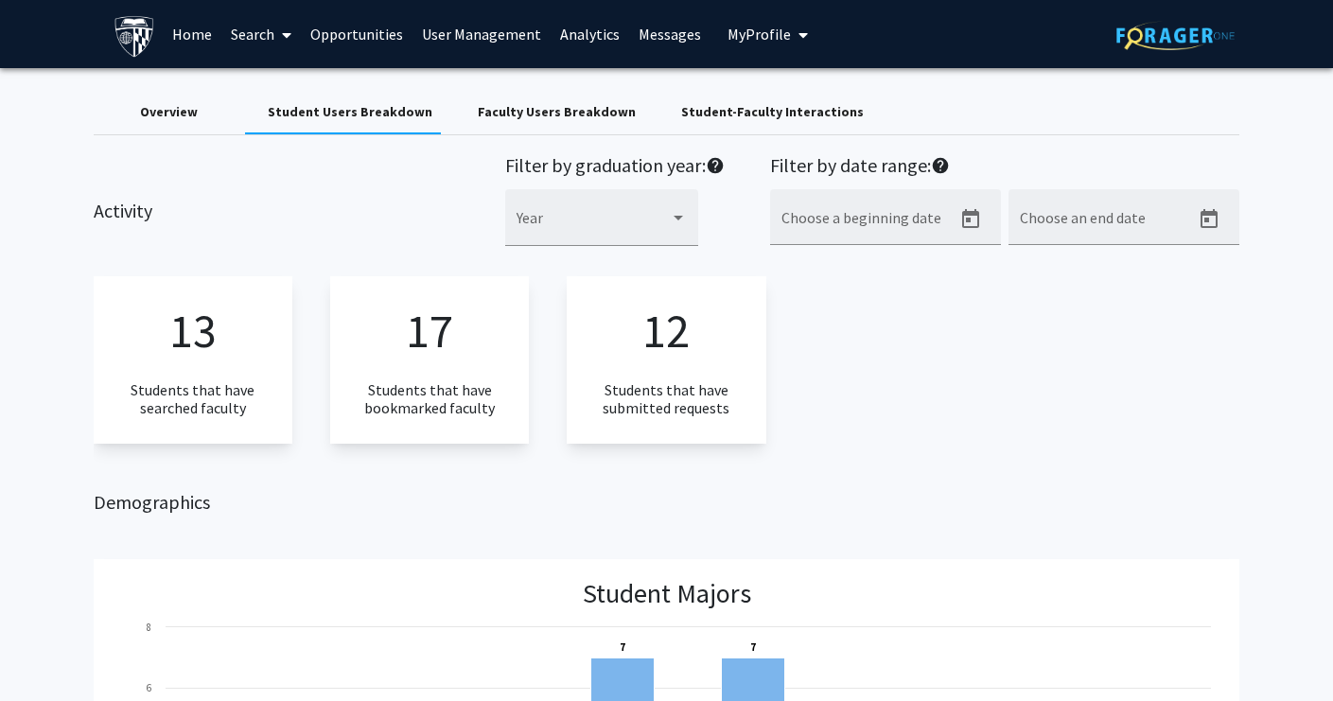
click at [152, 131] on div "Overview" at bounding box center [169, 111] width 151 height 45
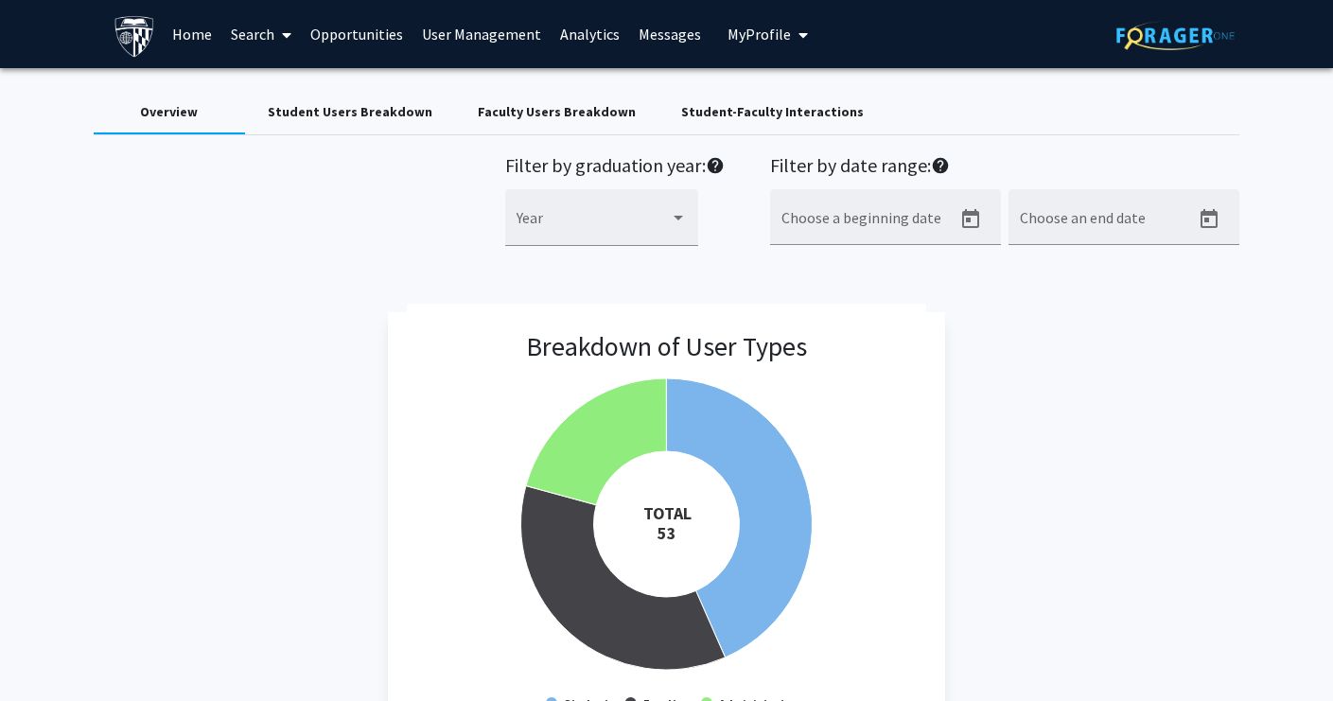
click at [367, 33] on link "Opportunities" at bounding box center [357, 34] width 112 height 66
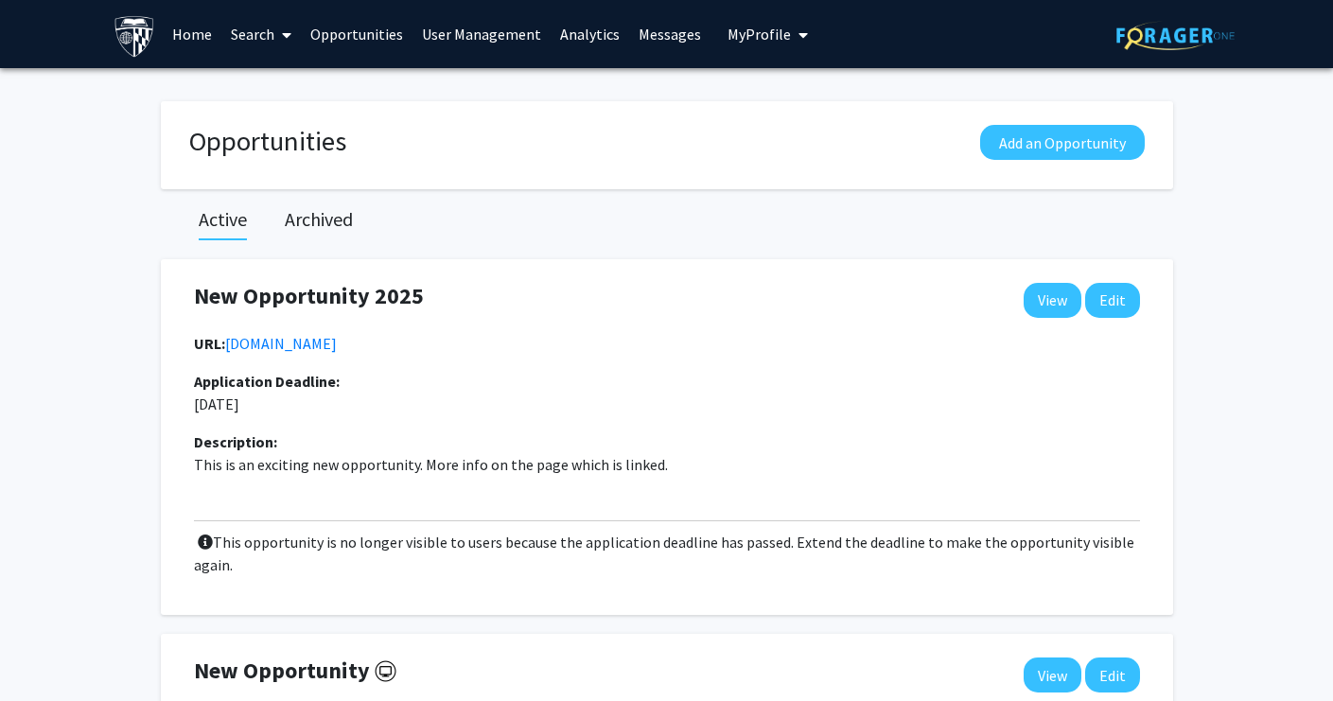
click at [472, 33] on link "User Management" at bounding box center [482, 34] width 138 height 66
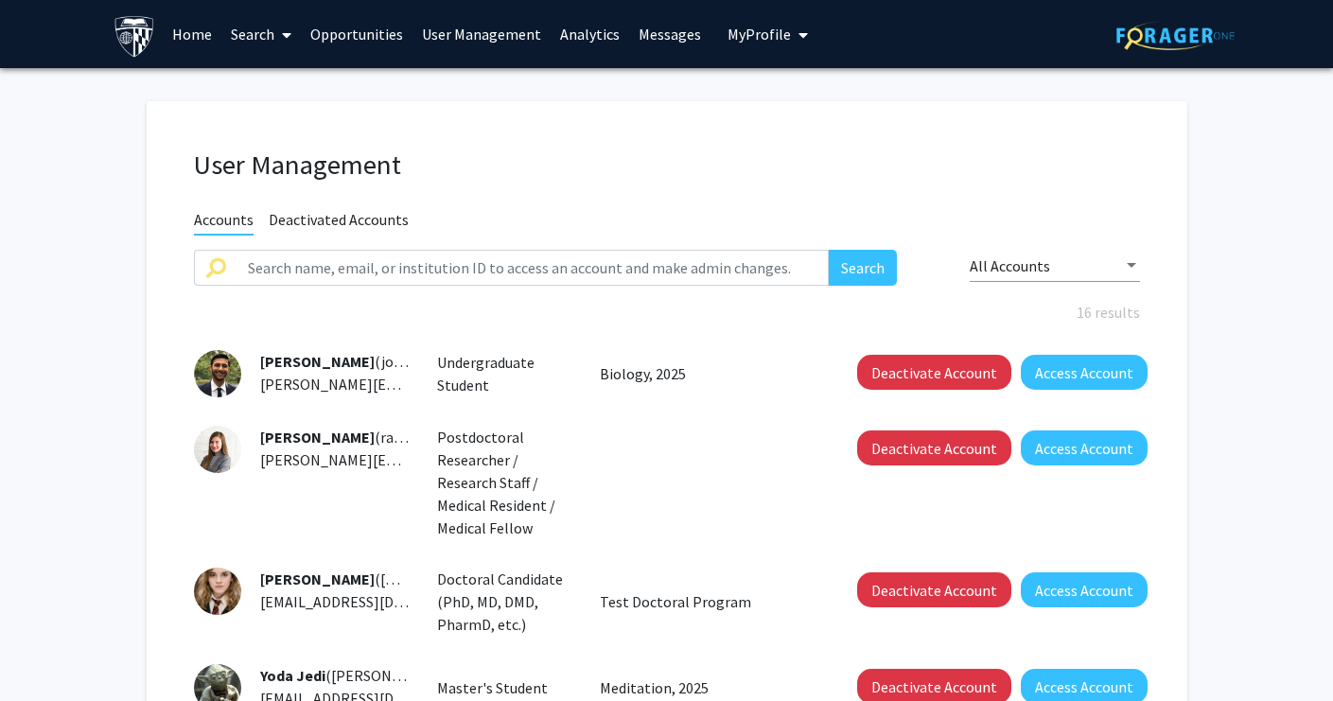
click at [469, 43] on link "User Management" at bounding box center [482, 34] width 138 height 66
click at [355, 35] on link "Opportunities" at bounding box center [357, 34] width 112 height 66
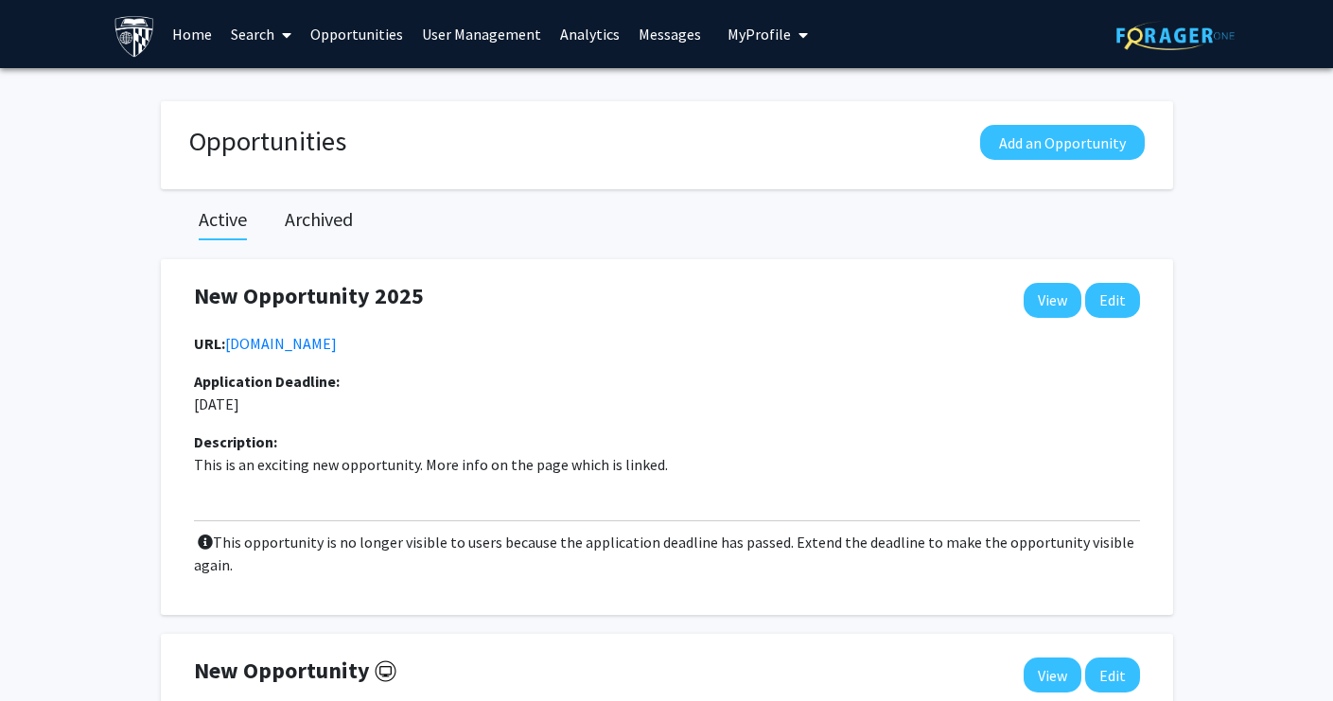
click at [458, 34] on link "User Management" at bounding box center [482, 34] width 138 height 66
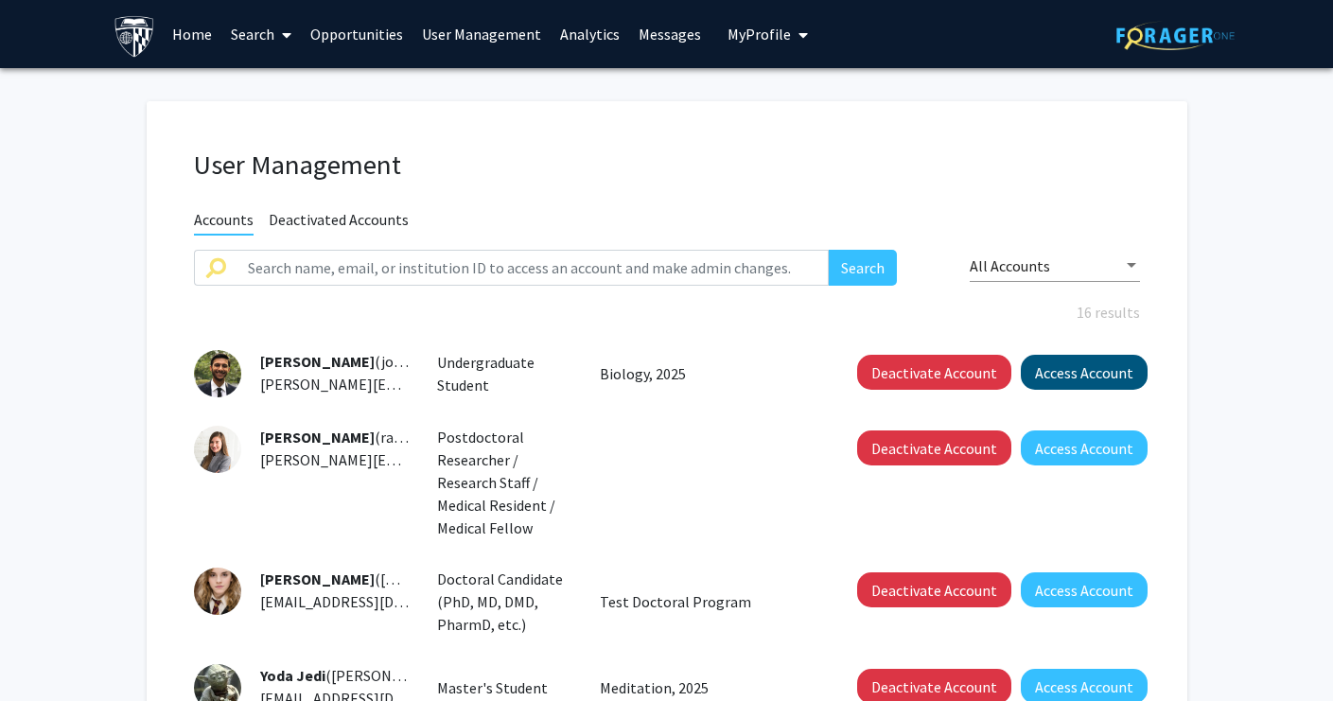
click at [1043, 372] on button "Access Account" at bounding box center [1084, 372] width 127 height 35
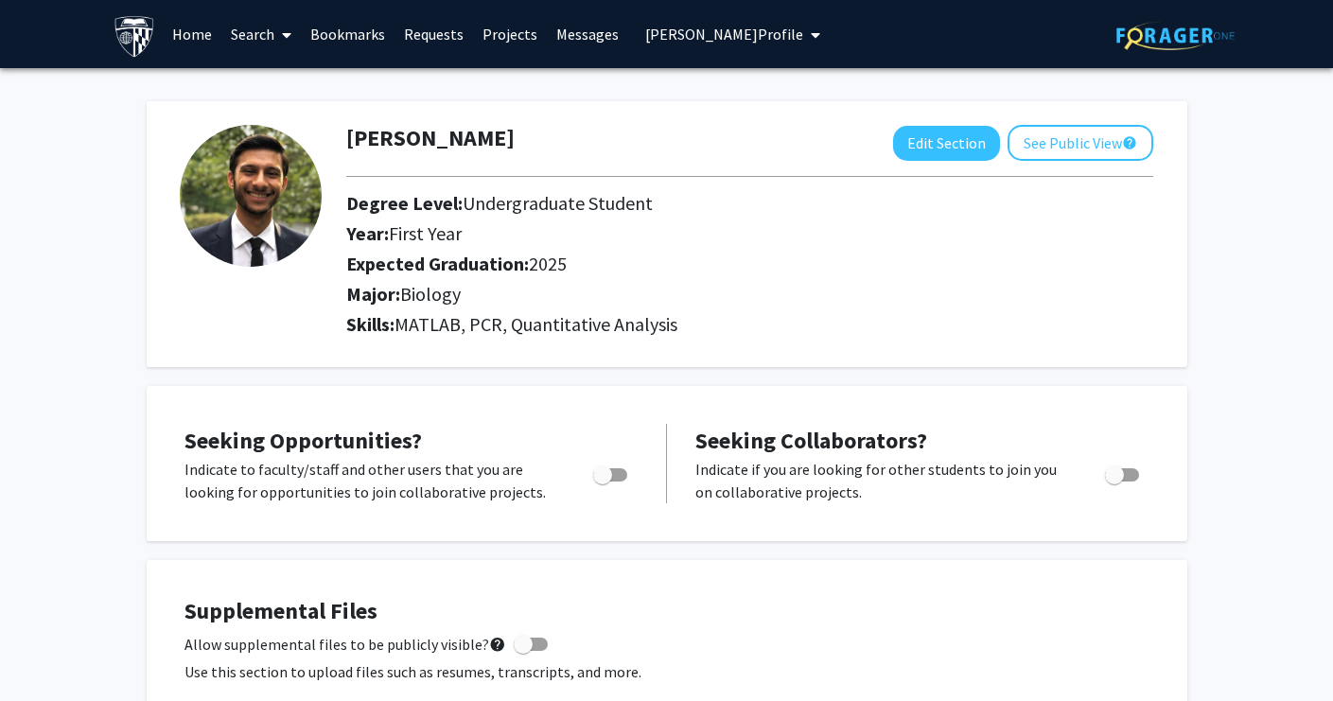
click at [348, 27] on link "Bookmarks" at bounding box center [348, 34] width 94 height 66
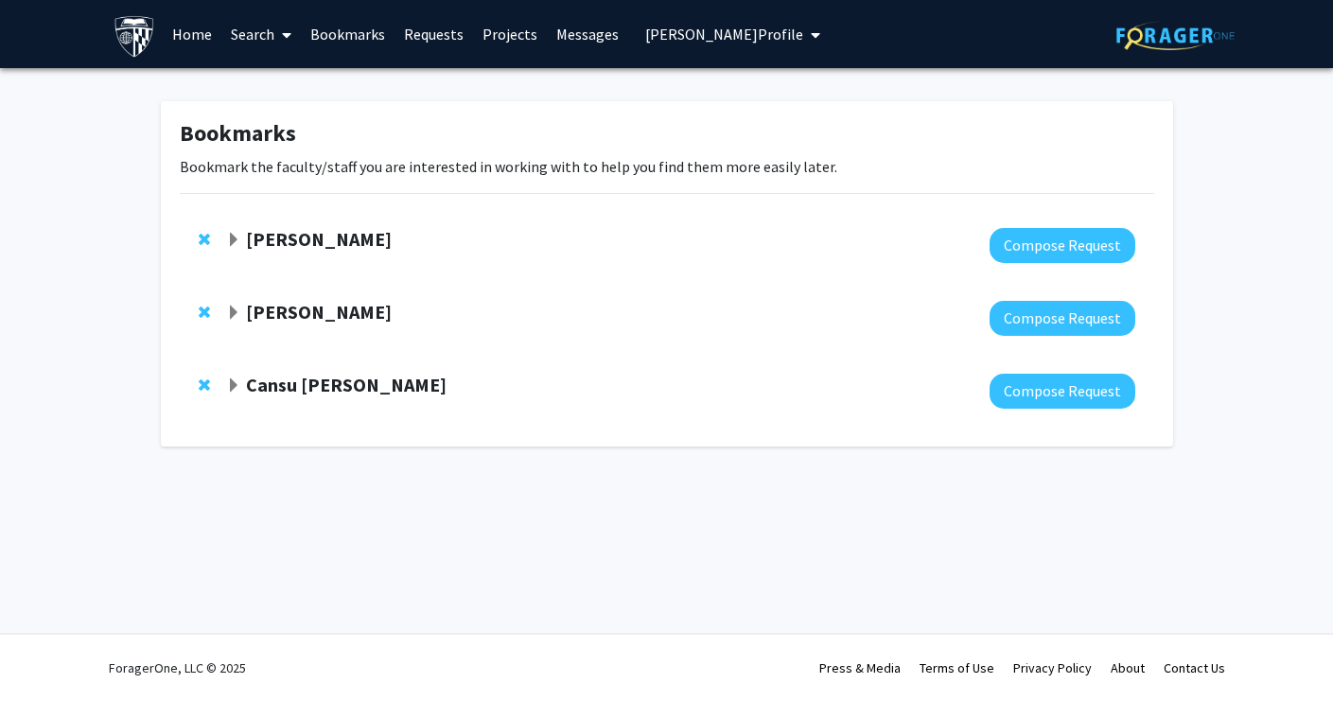
click at [243, 238] on div "[PERSON_NAME]" at bounding box center [430, 240] width 409 height 24
click at [235, 240] on span "Expand Jill Doe Bookmark" at bounding box center [233, 240] width 15 height 15
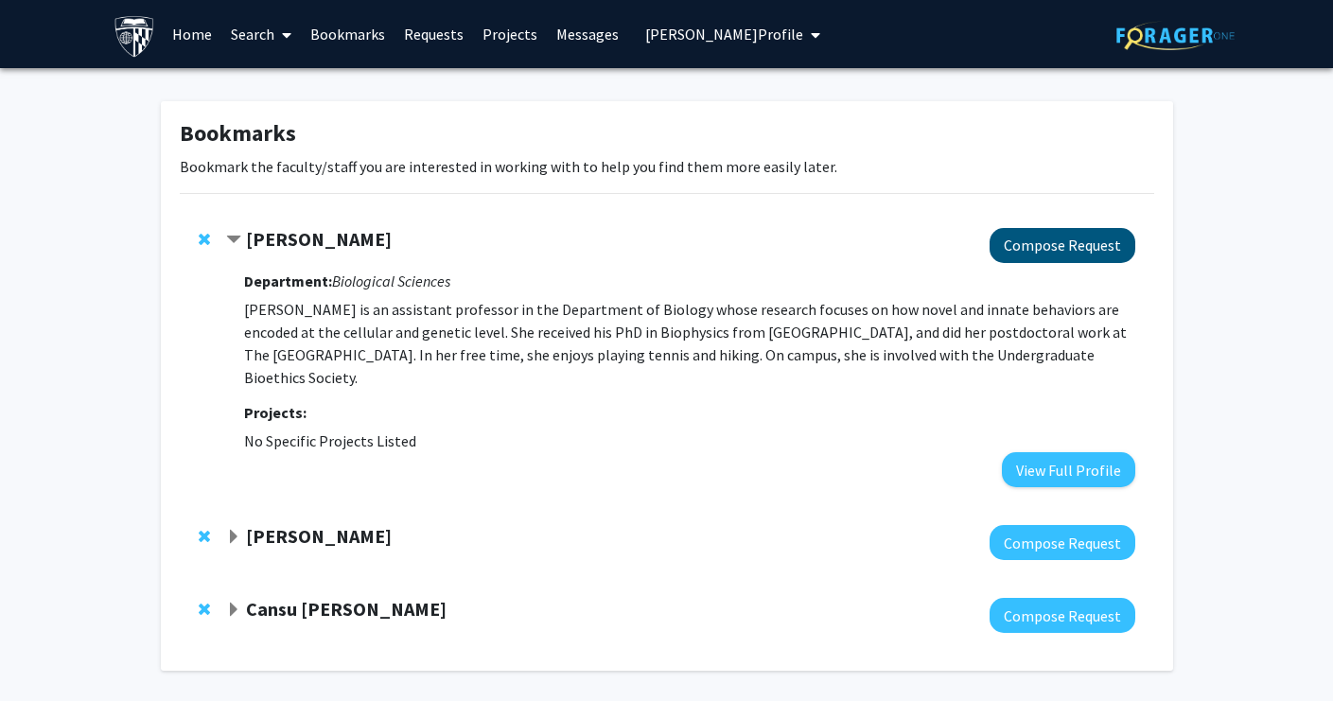
click at [1053, 243] on button "Compose Request" at bounding box center [1063, 245] width 146 height 35
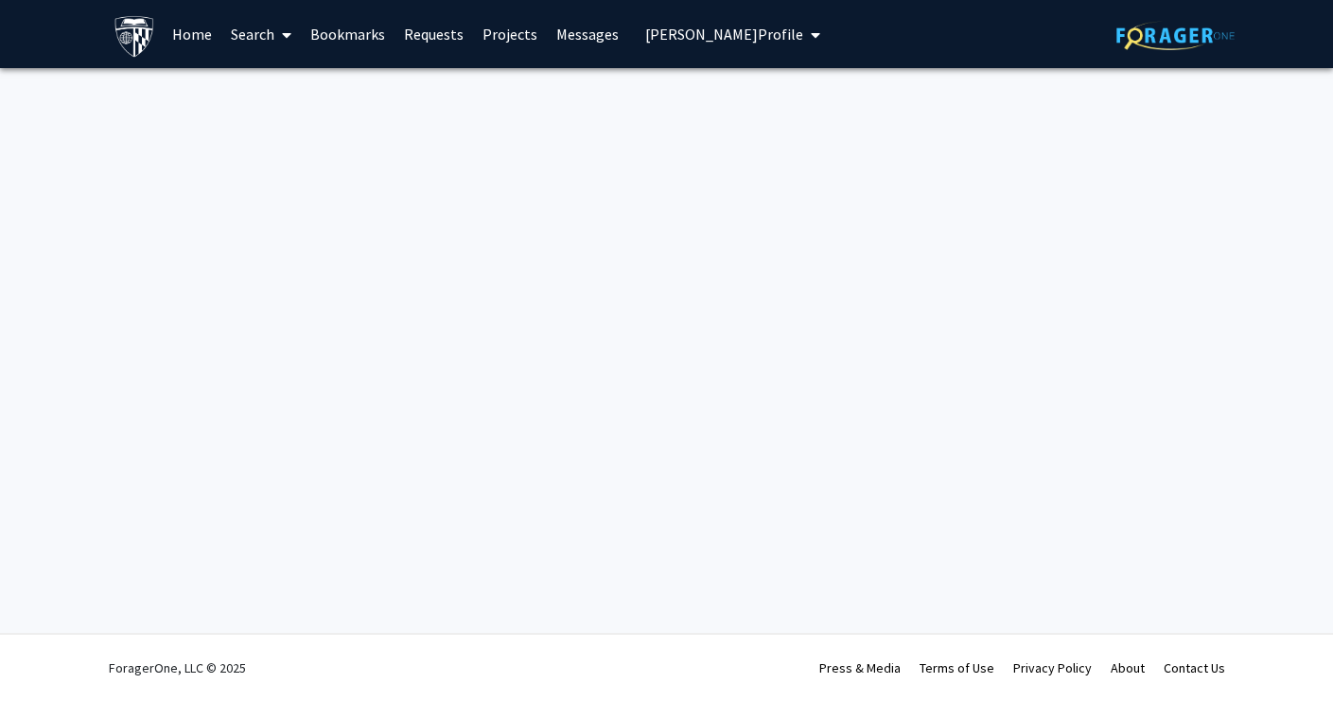
click at [334, 28] on link "Bookmarks" at bounding box center [348, 34] width 94 height 66
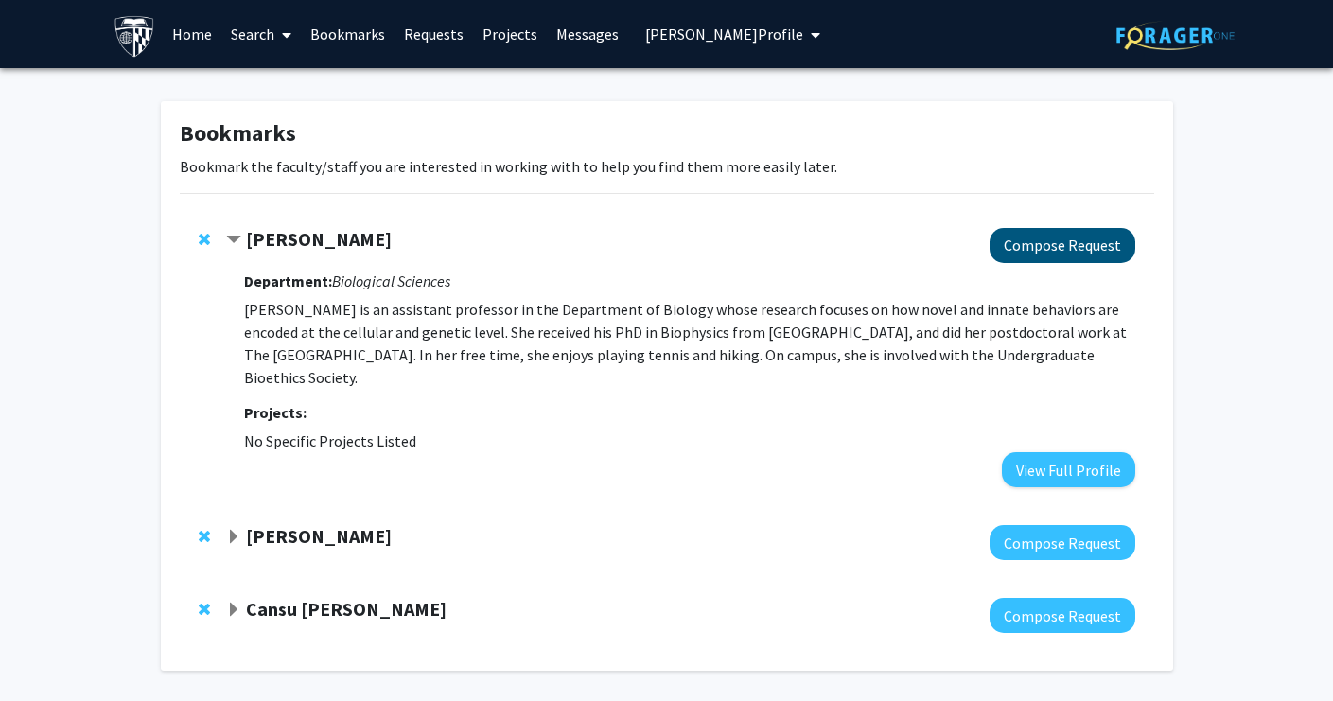
click at [1043, 259] on button "Compose Request" at bounding box center [1063, 245] width 146 height 35
click at [1028, 255] on button "Compose Request" at bounding box center [1063, 245] width 146 height 35
click at [1078, 250] on button "Compose Request" at bounding box center [1063, 245] width 146 height 35
click at [1052, 241] on button "Compose Request" at bounding box center [1063, 245] width 146 height 35
click at [715, 38] on span "[PERSON_NAME] Profile" at bounding box center [724, 34] width 158 height 19
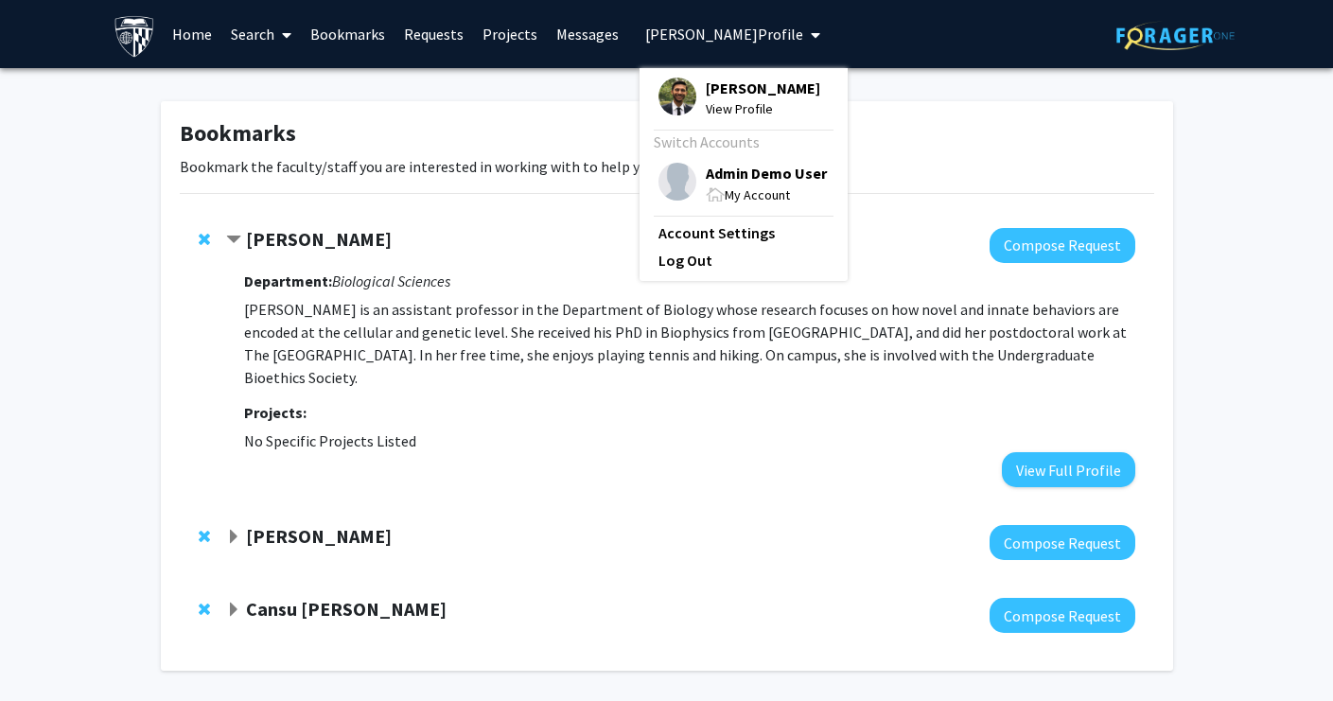
click at [905, 111] on div "Bookmarks Bookmark the faculty/staff you are interested in working with to help…" at bounding box center [667, 386] width 1013 height 570
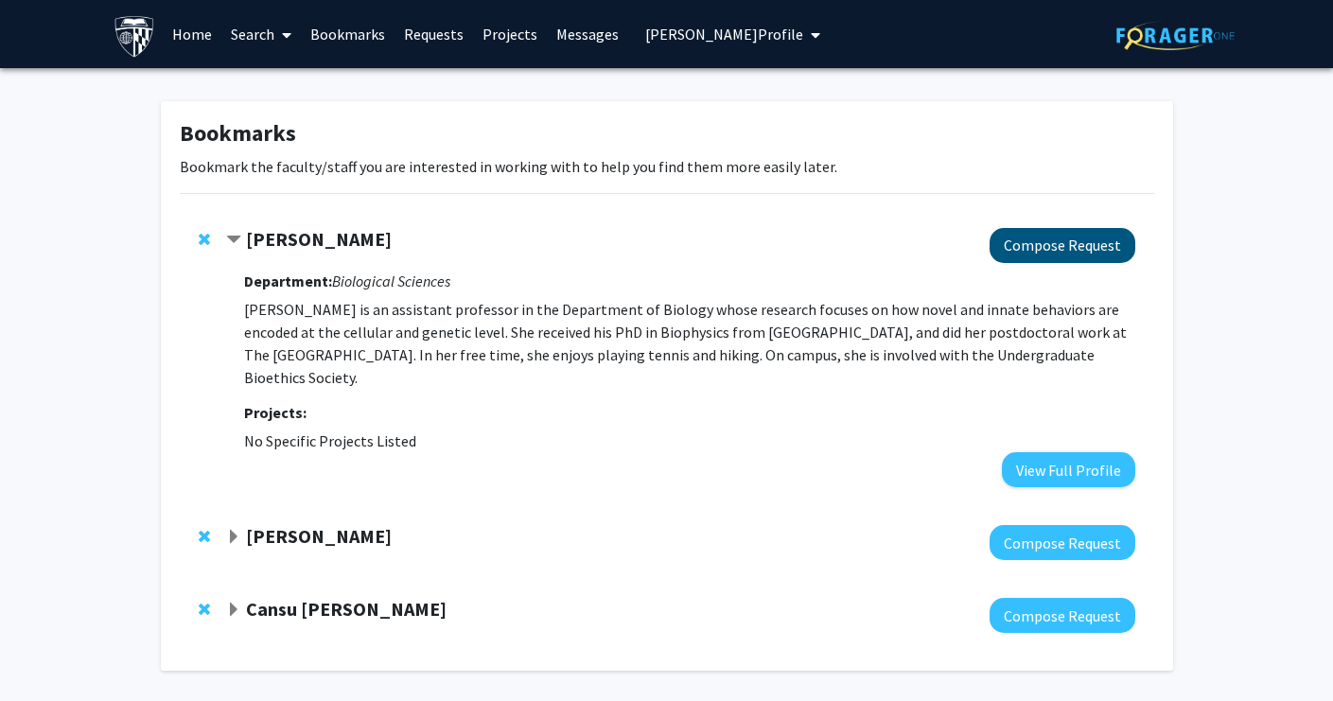
click at [1090, 243] on button "Compose Request" at bounding box center [1063, 245] width 146 height 35
click at [354, 29] on link "Bookmarks" at bounding box center [348, 34] width 94 height 66
click at [438, 39] on link "Requests" at bounding box center [434, 34] width 79 height 66
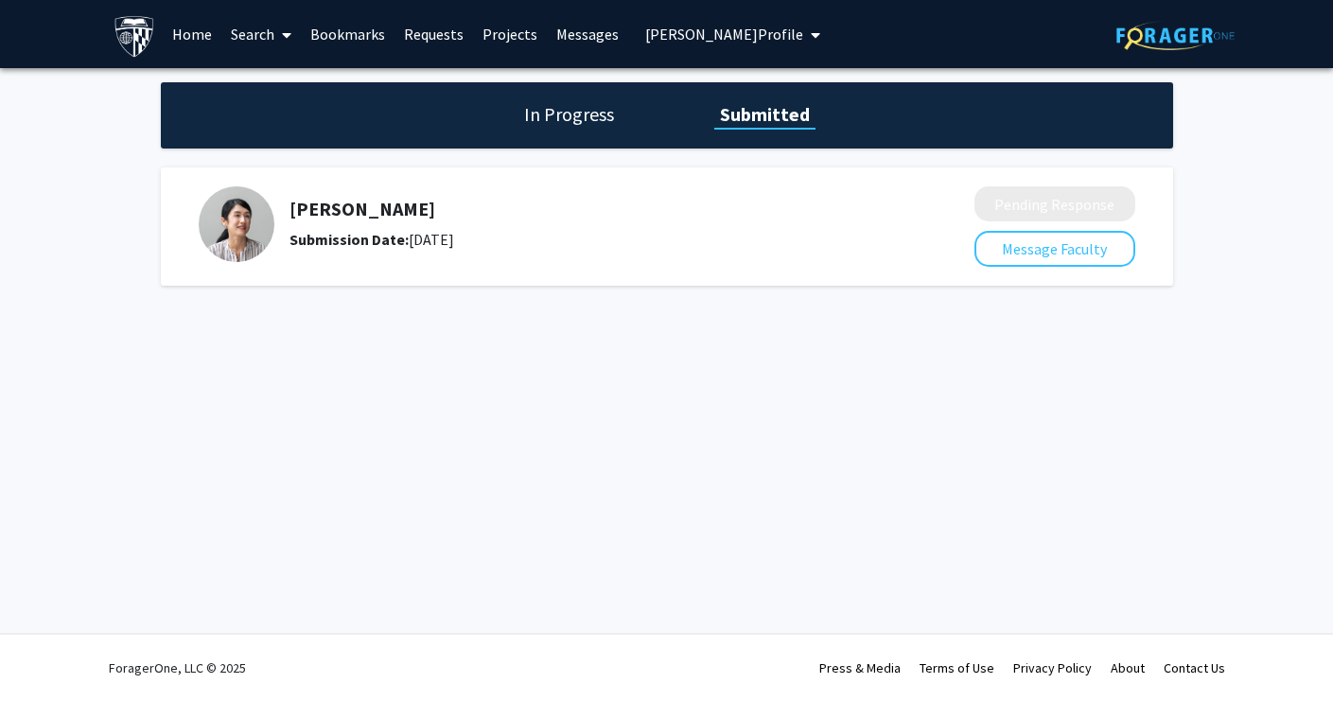
click at [561, 113] on h1 "In Progress" at bounding box center [569, 114] width 101 height 26
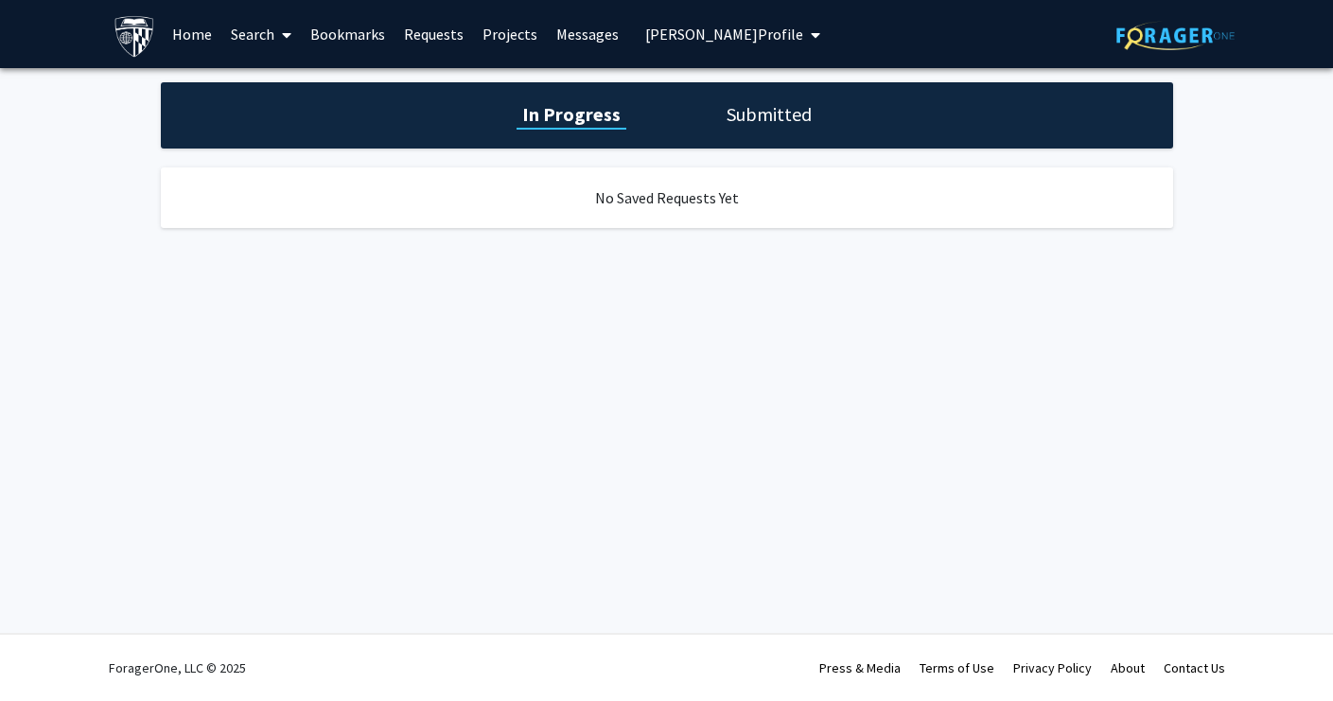
click at [424, 30] on link "Requests" at bounding box center [434, 34] width 79 height 66
click at [328, 35] on link "Bookmarks" at bounding box center [348, 34] width 94 height 66
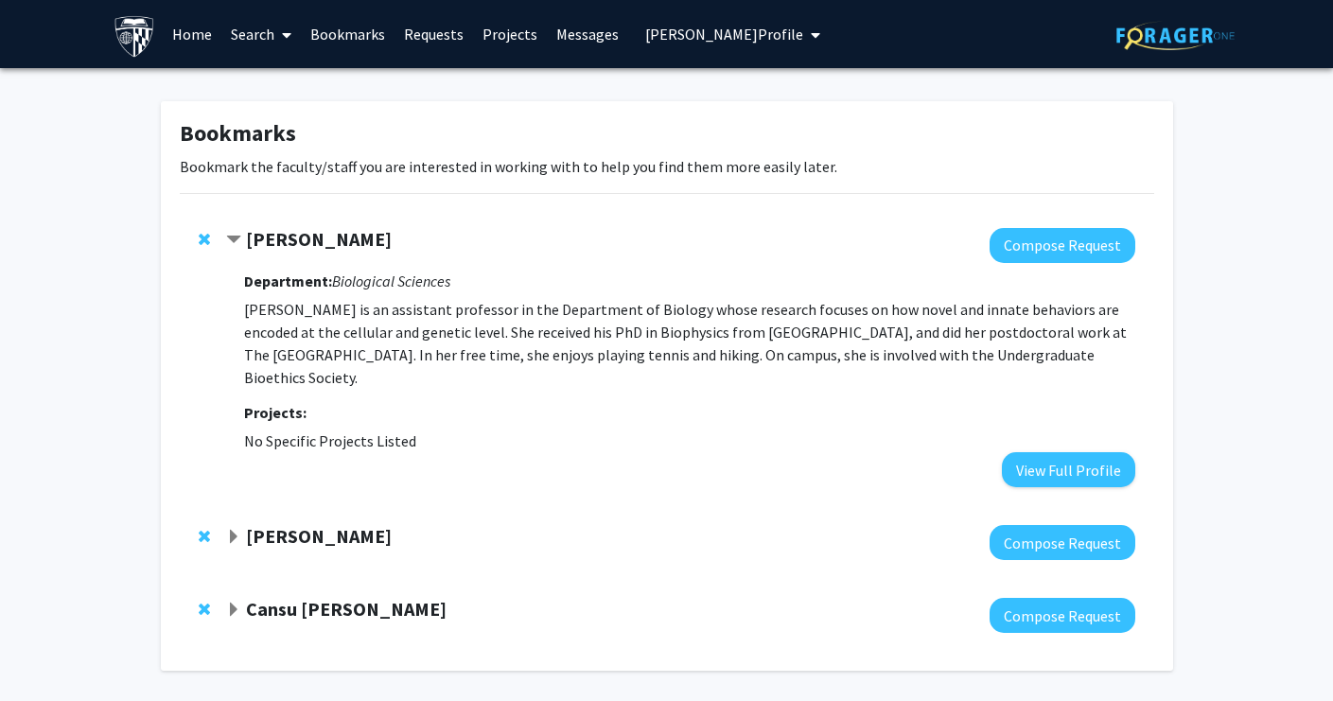
click at [678, 23] on button "[PERSON_NAME] Profile" at bounding box center [733, 34] width 186 height 68
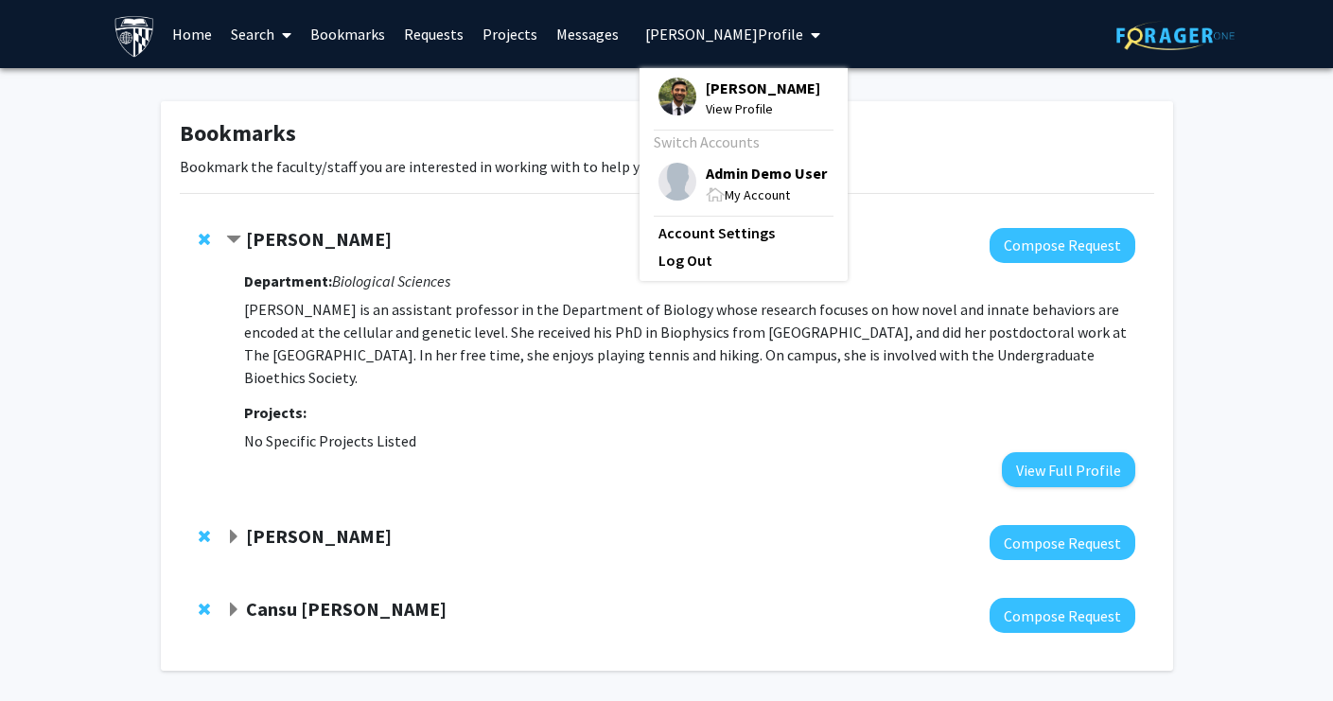
click at [538, 115] on div "Bookmarks Bookmark the faculty/staff you are interested in working with to help…" at bounding box center [667, 386] width 1013 height 570
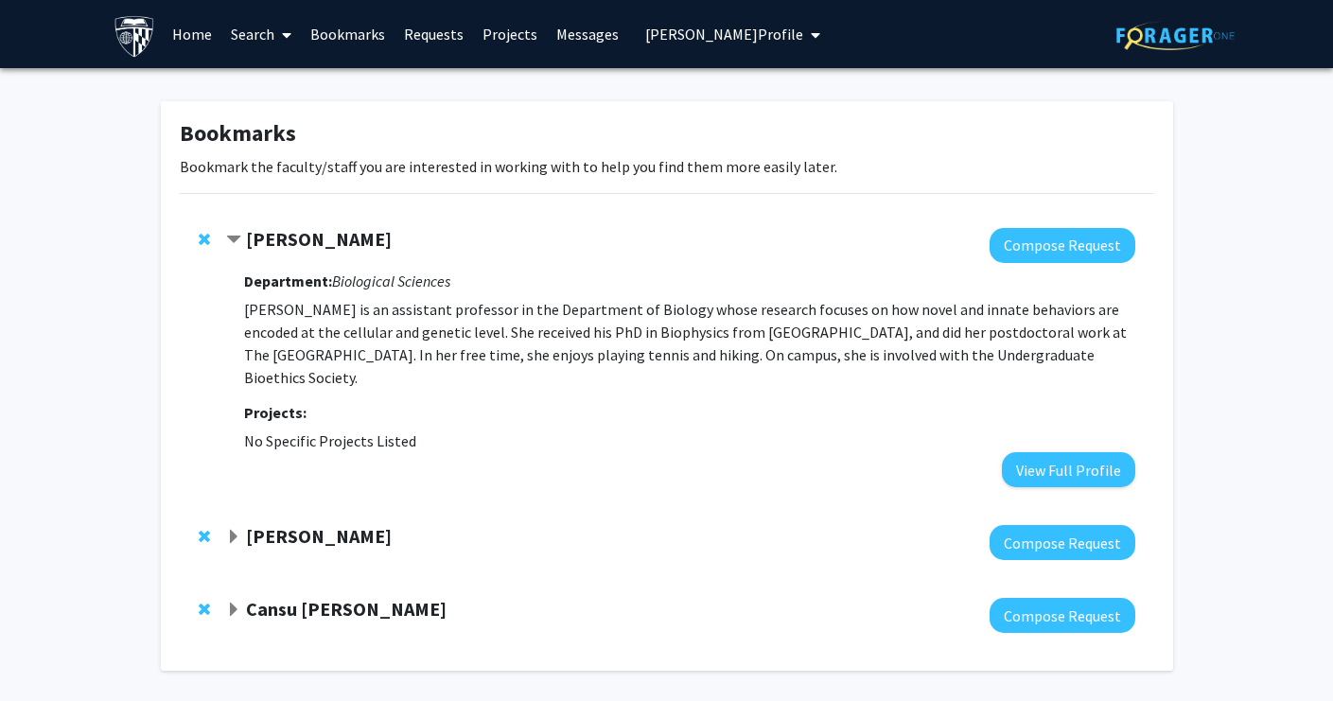
click at [714, 43] on span "[PERSON_NAME] Profile" at bounding box center [724, 34] width 158 height 19
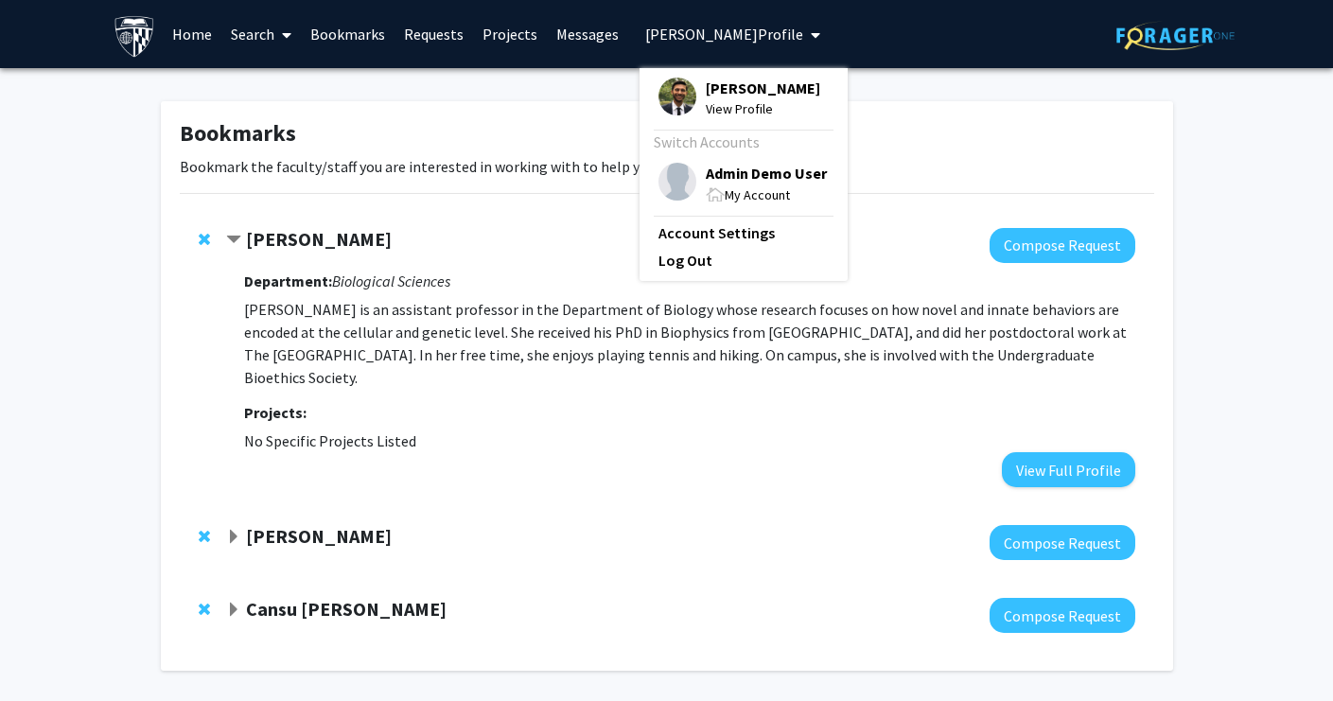
click at [788, 430] on fg-project-list "No Specific Projects Listed" at bounding box center [689, 441] width 891 height 23
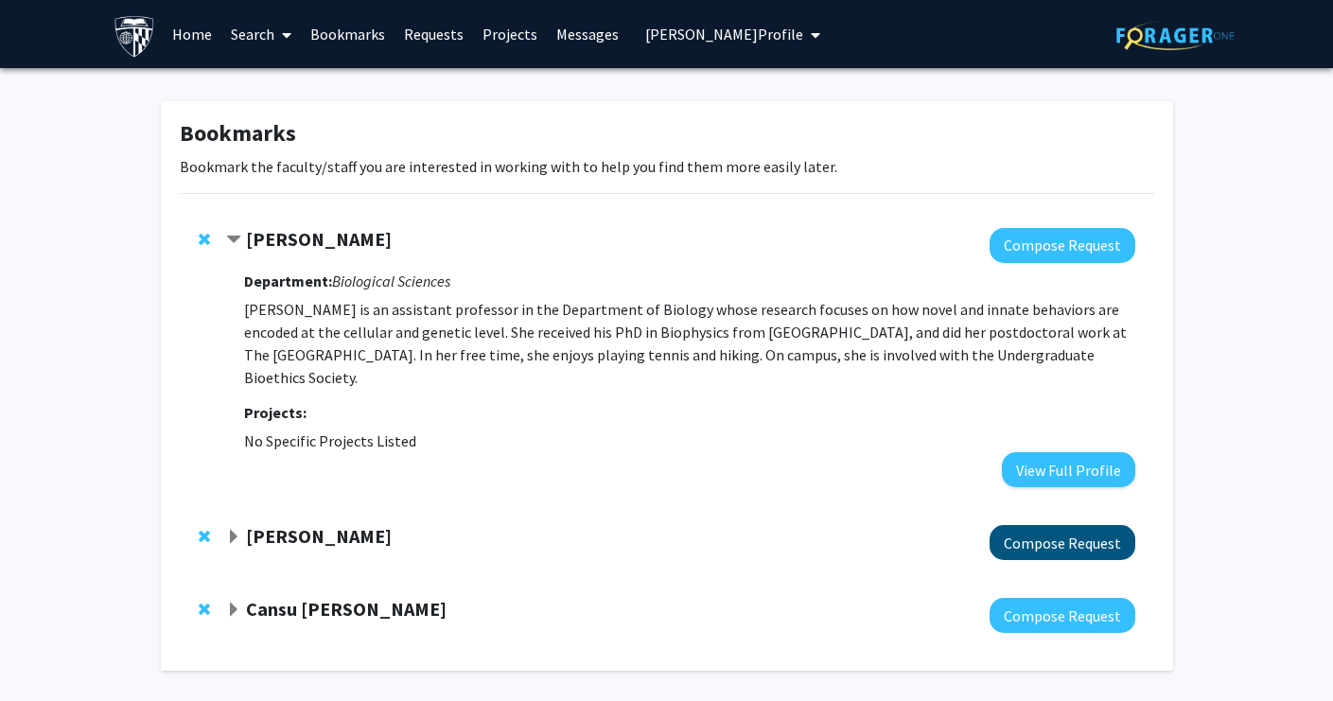
click at [1041, 525] on button "Compose Request" at bounding box center [1063, 542] width 146 height 35
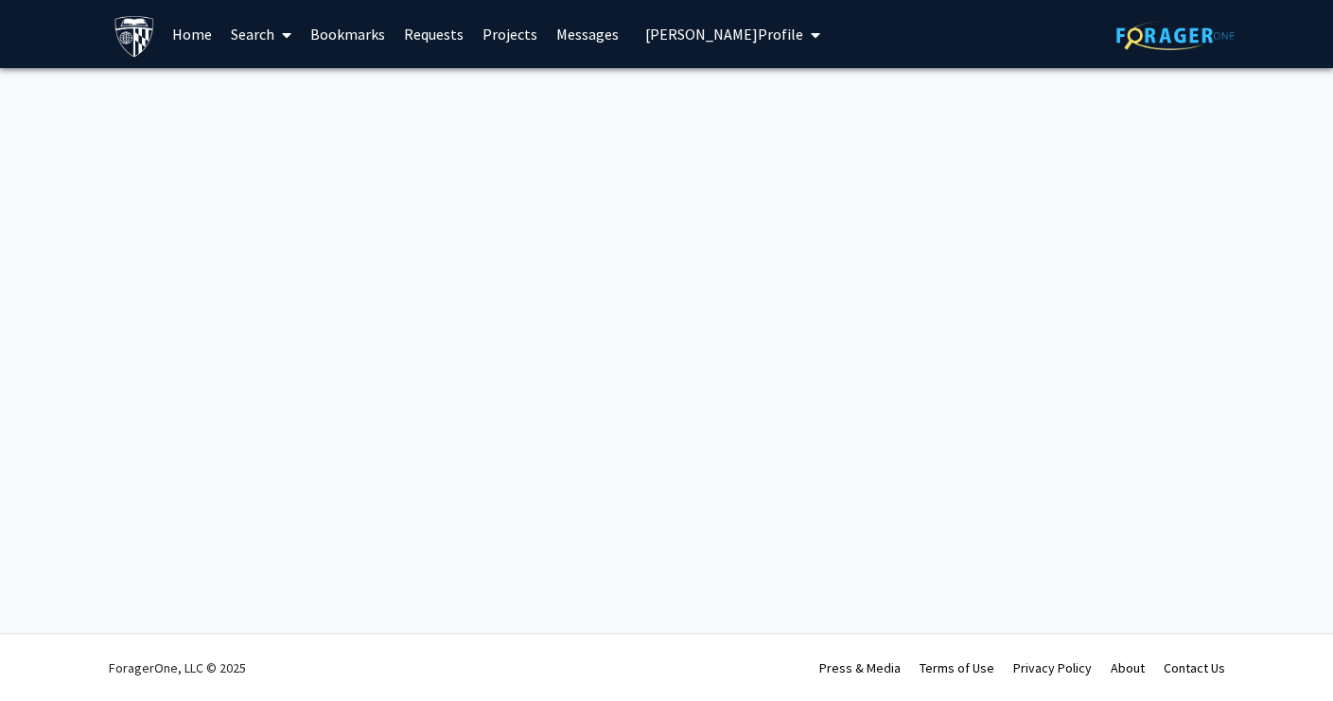
click at [692, 31] on span "[PERSON_NAME] Profile" at bounding box center [724, 34] width 158 height 19
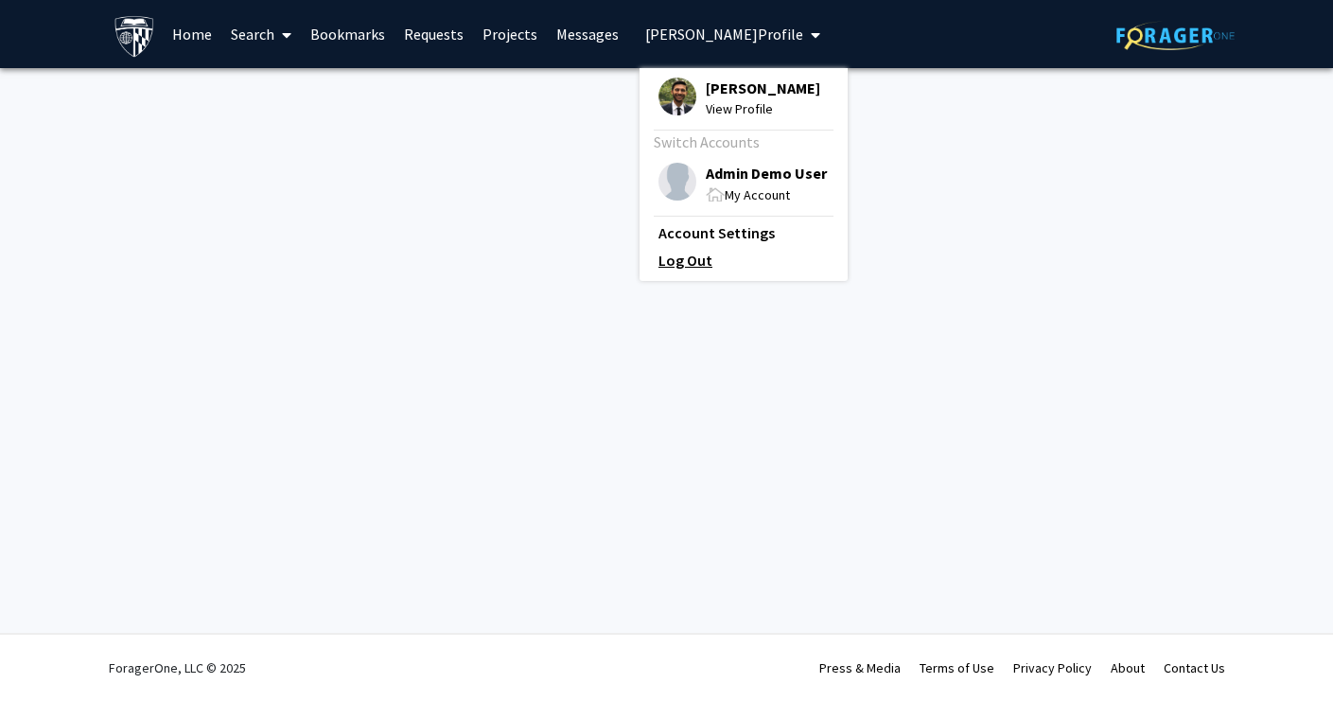
click at [682, 264] on link "Log Out" at bounding box center [744, 260] width 170 height 23
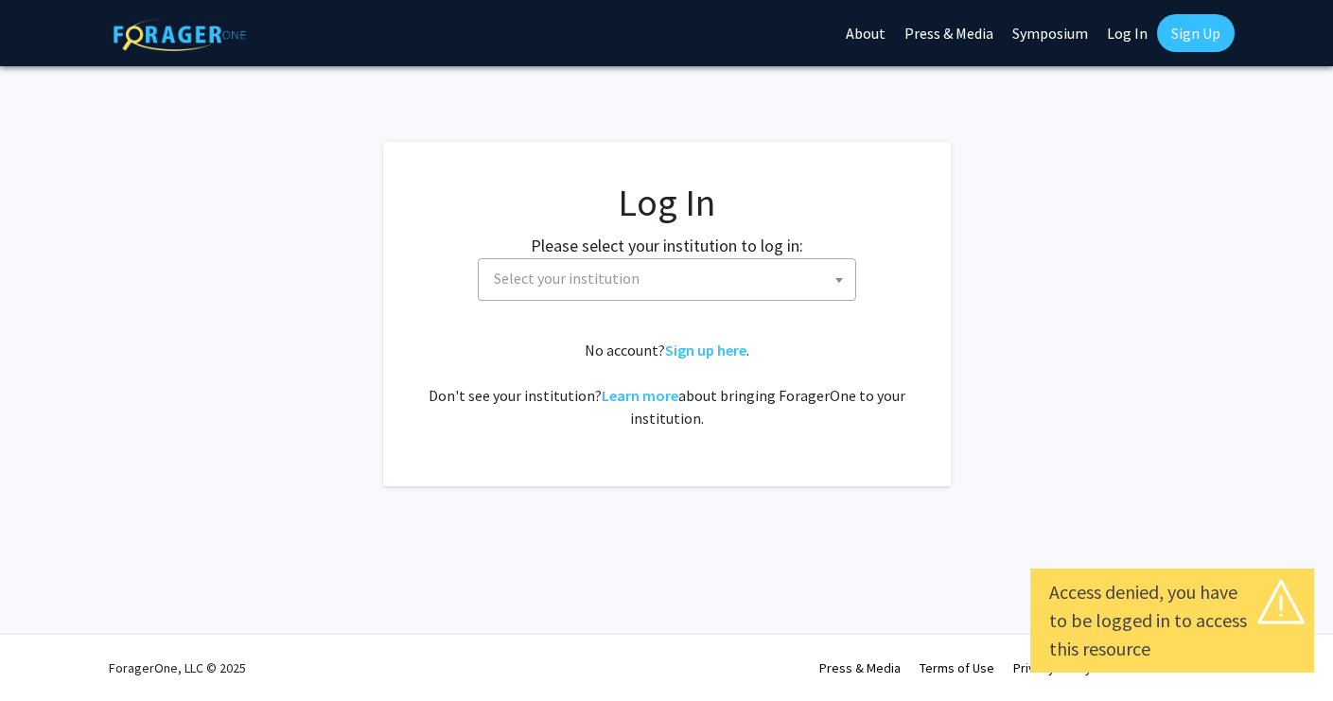
click at [727, 280] on span "Select your institution" at bounding box center [670, 278] width 369 height 39
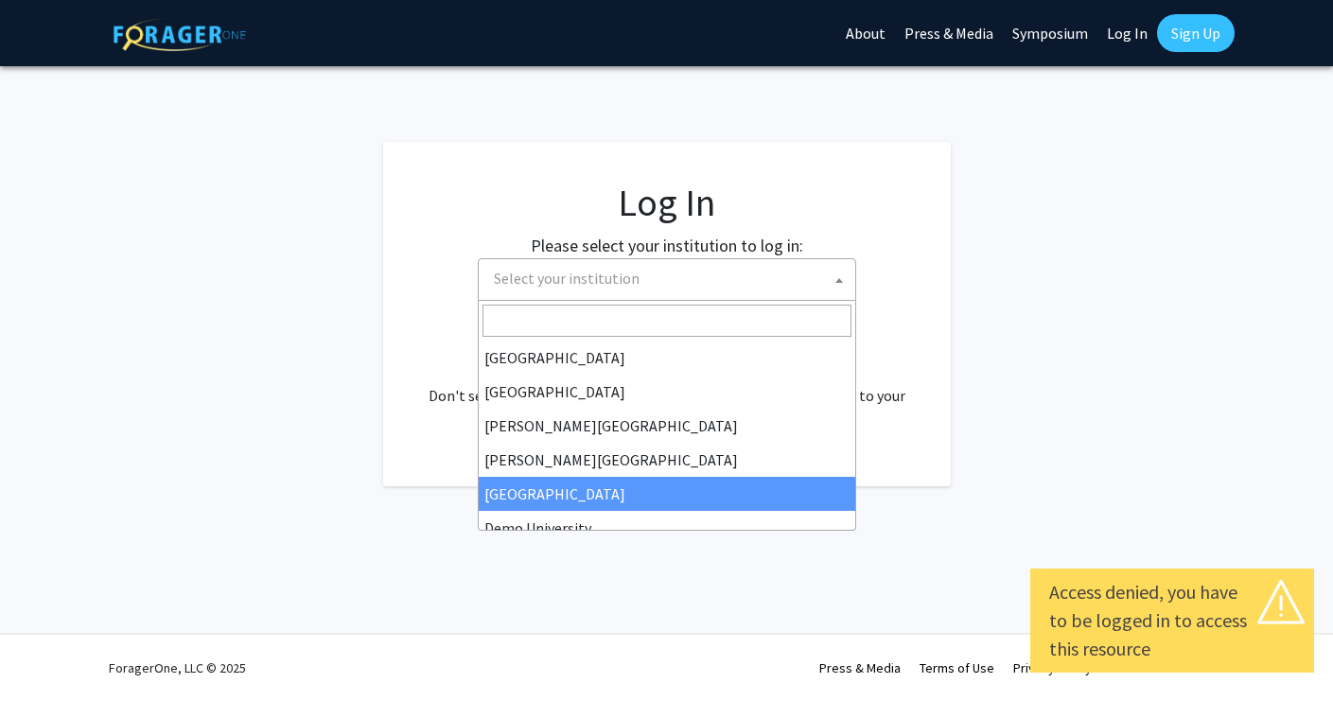
scroll to position [27, 0]
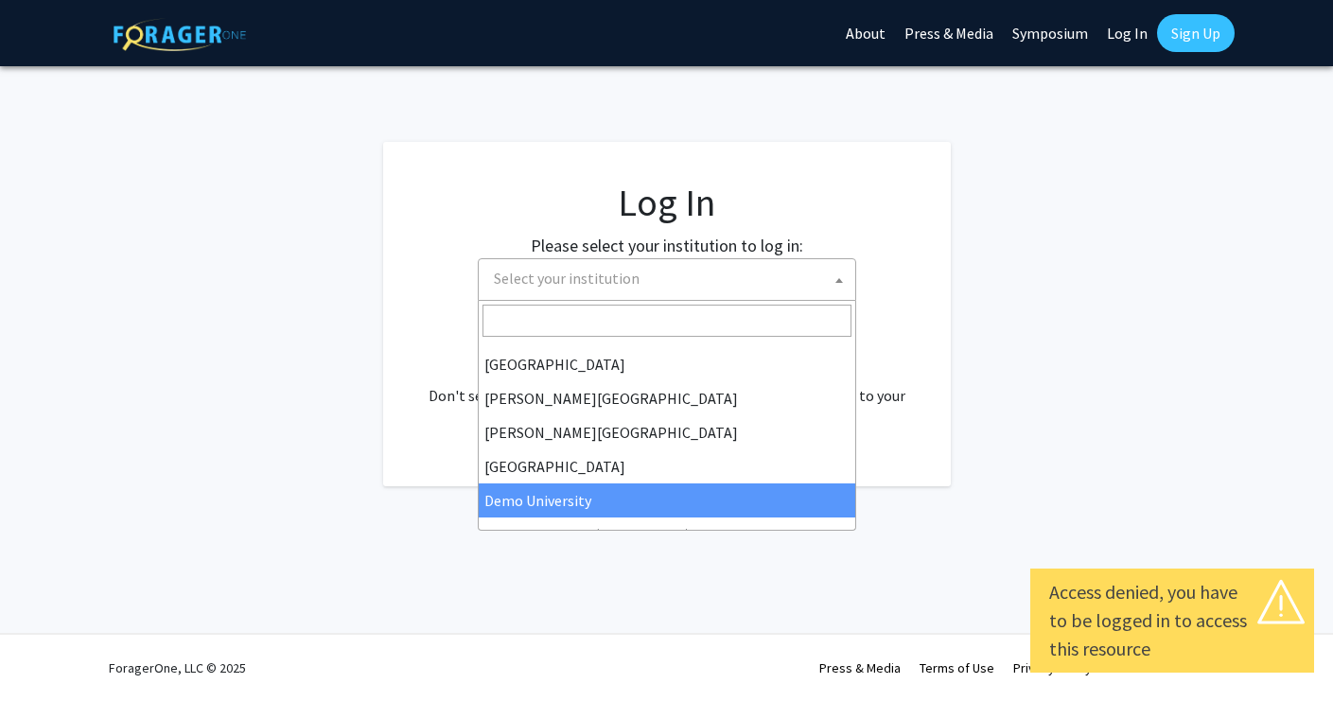
select select "8"
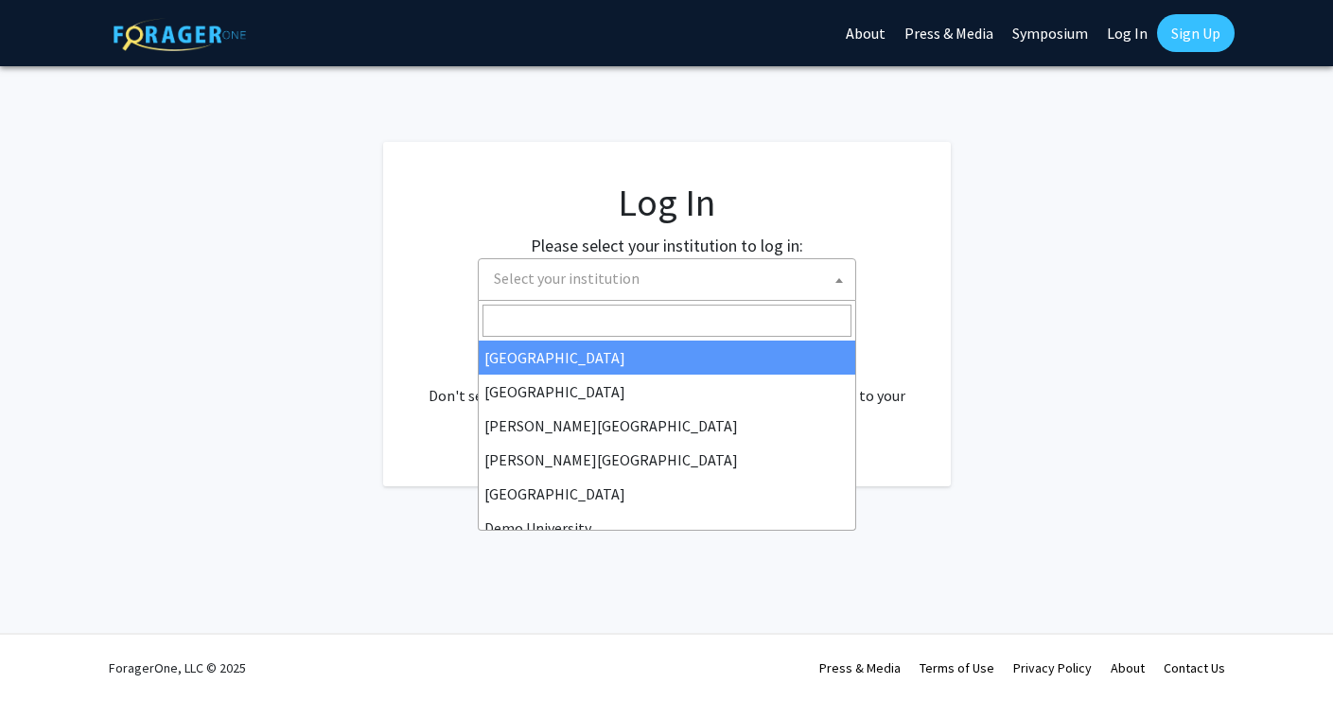
click at [673, 274] on span "Select your institution" at bounding box center [670, 278] width 369 height 39
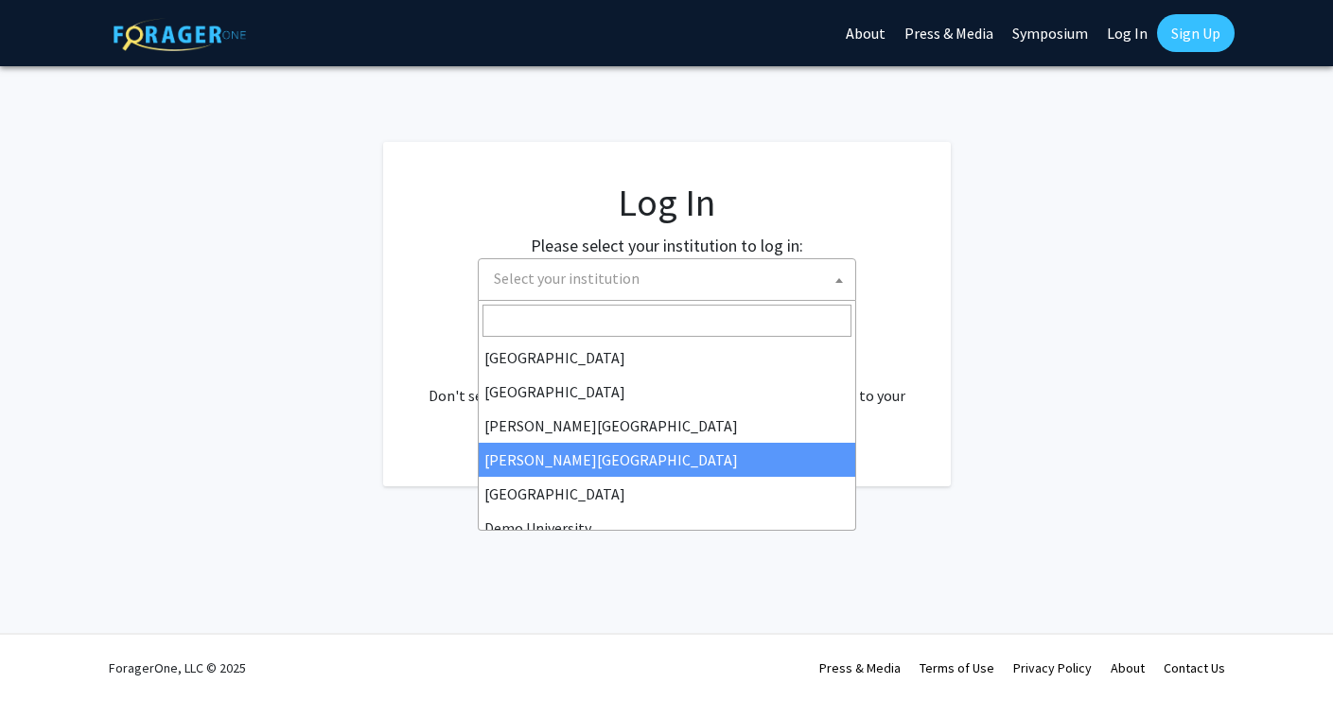
scroll to position [16, 0]
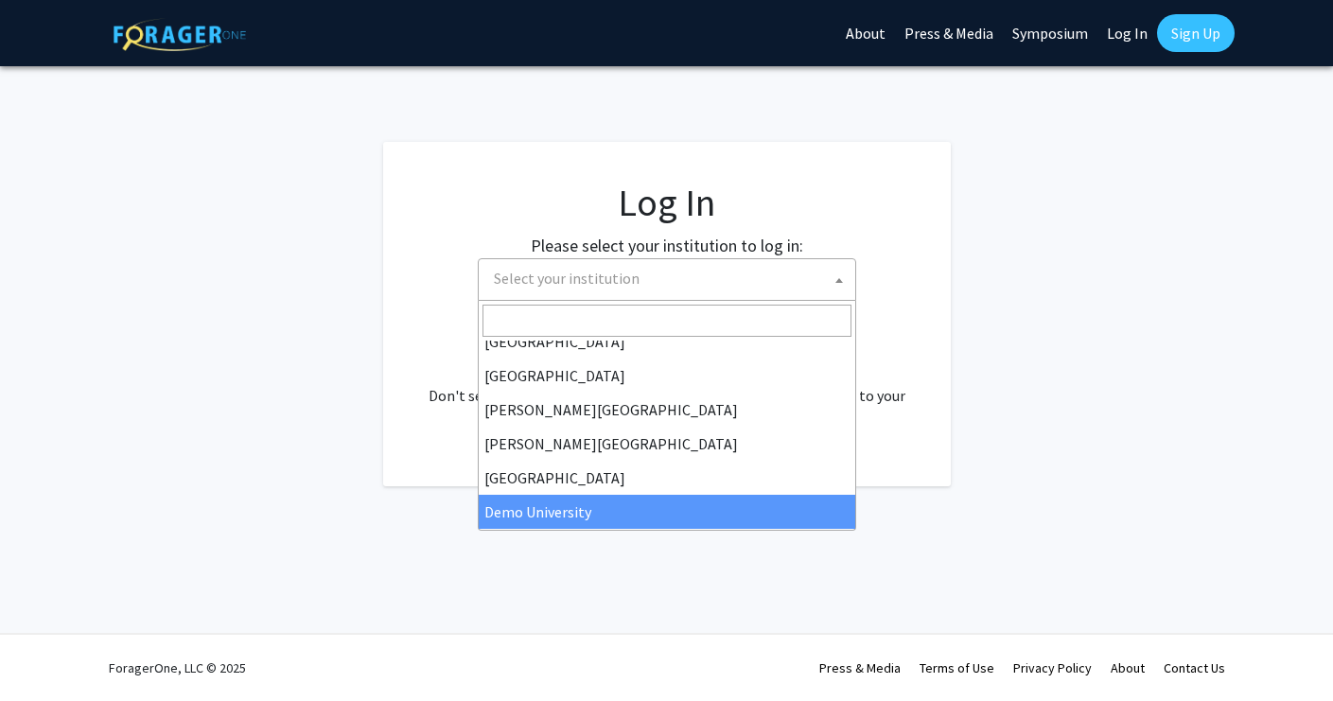
select select "8"
